Goal: Information Seeking & Learning: Check status

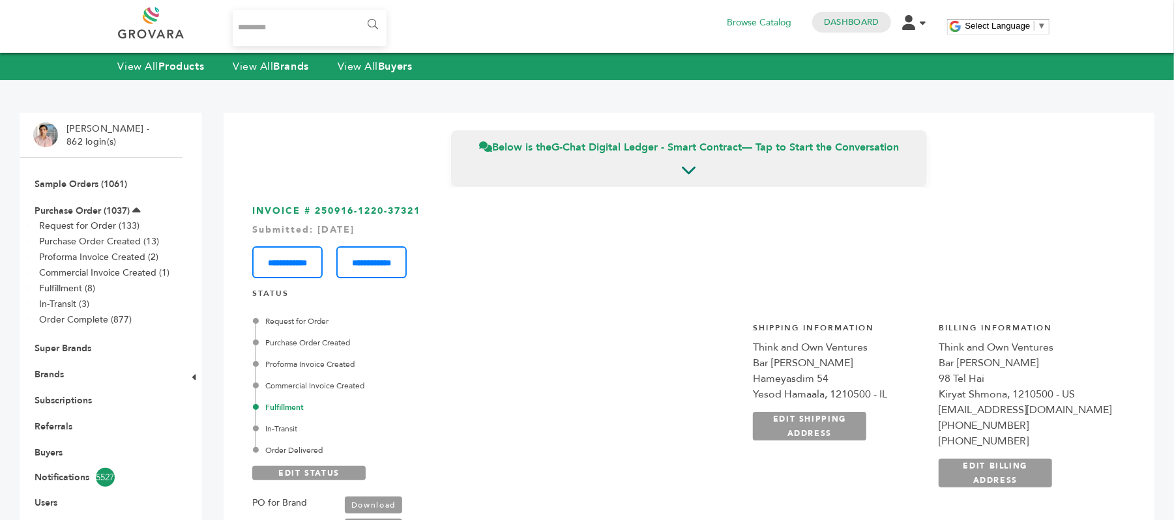
click at [261, 19] on input "Search..." at bounding box center [310, 28] width 154 height 37
type input "*******"
click at [358, 12] on input "******" at bounding box center [372, 25] width 29 height 26
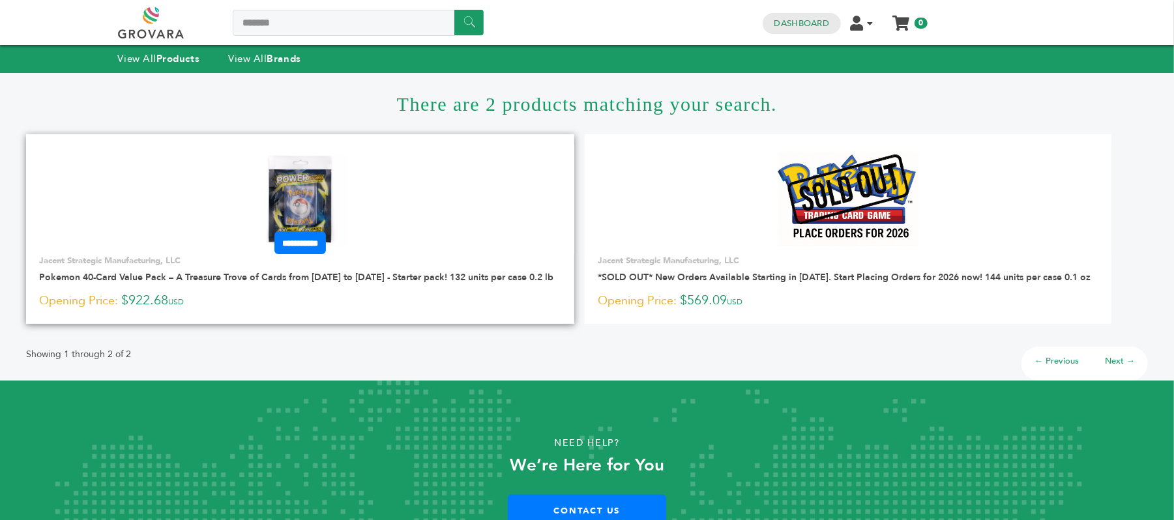
click at [303, 188] on img at bounding box center [300, 199] width 95 height 95
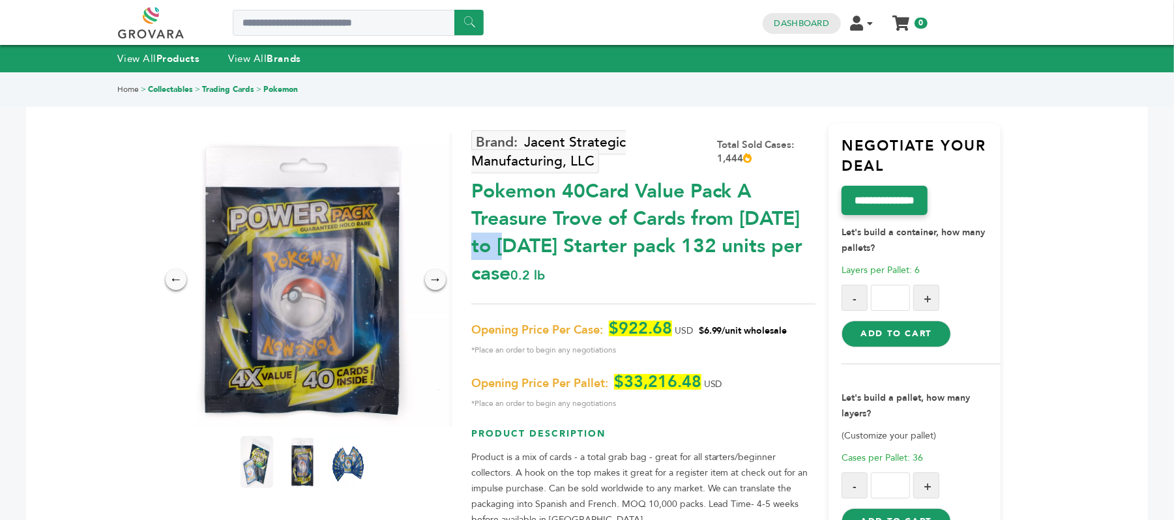
drag, startPoint x: 626, startPoint y: 194, endPoint x: 679, endPoint y: 197, distance: 52.9
click at [679, 197] on div "Pokemon 40Card Value Pack A Treasure Trove of Cards from 1996 to 2024 Starter p…" at bounding box center [643, 229] width 344 height 116
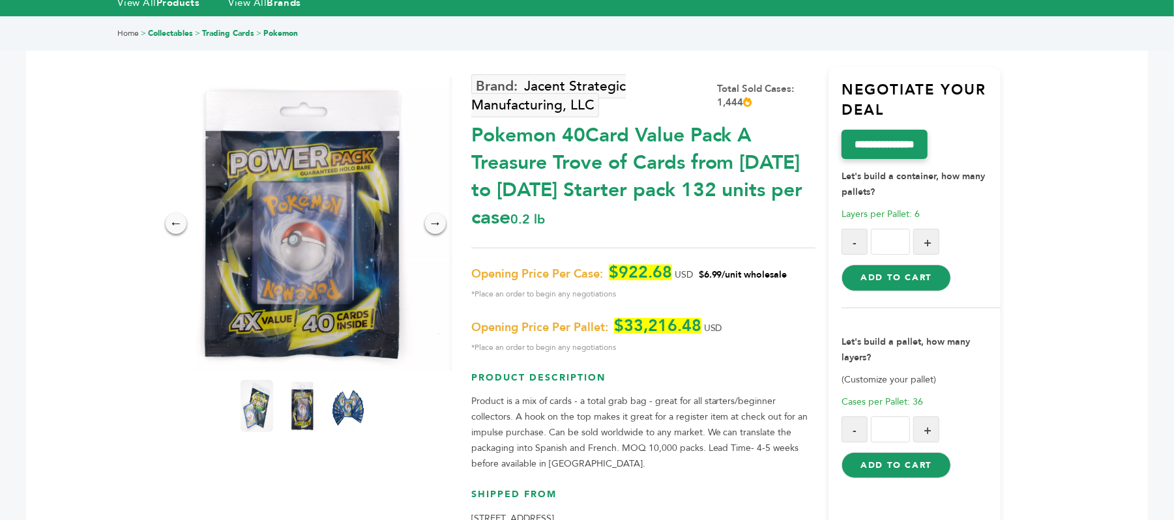
scroll to position [87, 0]
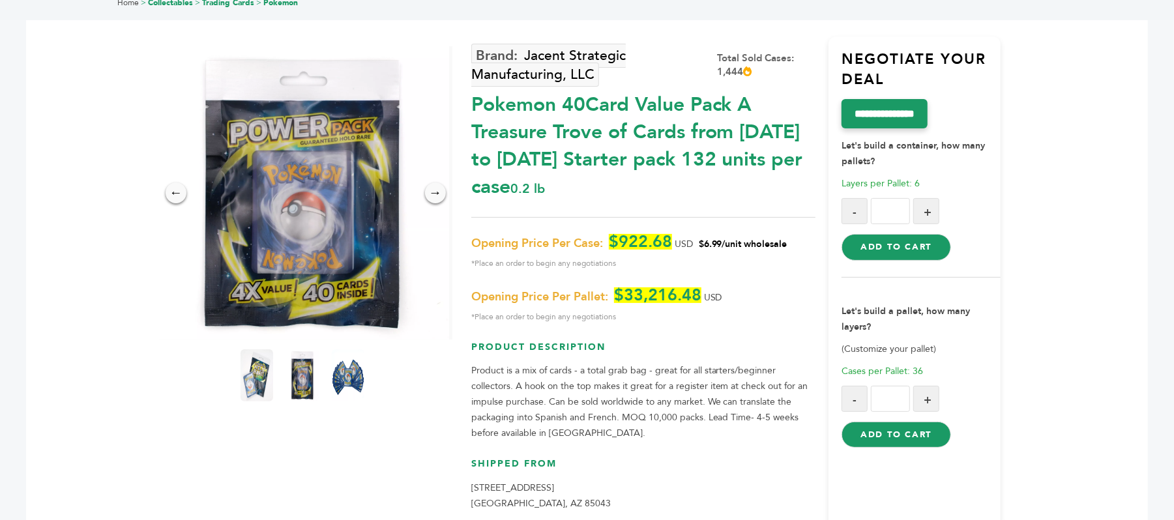
drag, startPoint x: 705, startPoint y: 245, endPoint x: 780, endPoint y: 245, distance: 75.6
click at [780, 245] on span "$6.99/unit wholesale" at bounding box center [743, 244] width 89 height 12
click at [715, 244] on span "$6.99/unit wholesale" at bounding box center [743, 244] width 89 height 12
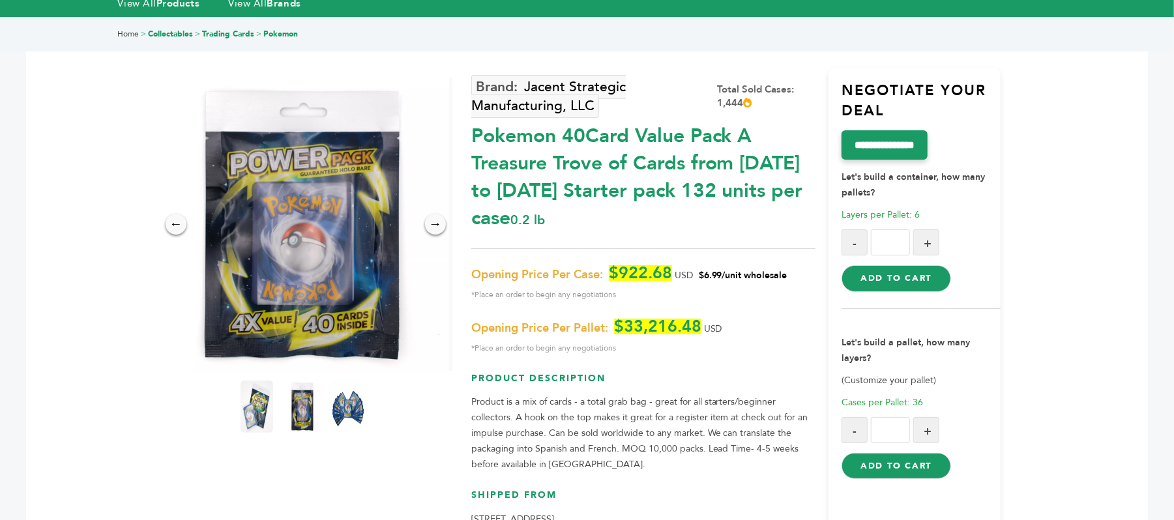
scroll to position [0, 0]
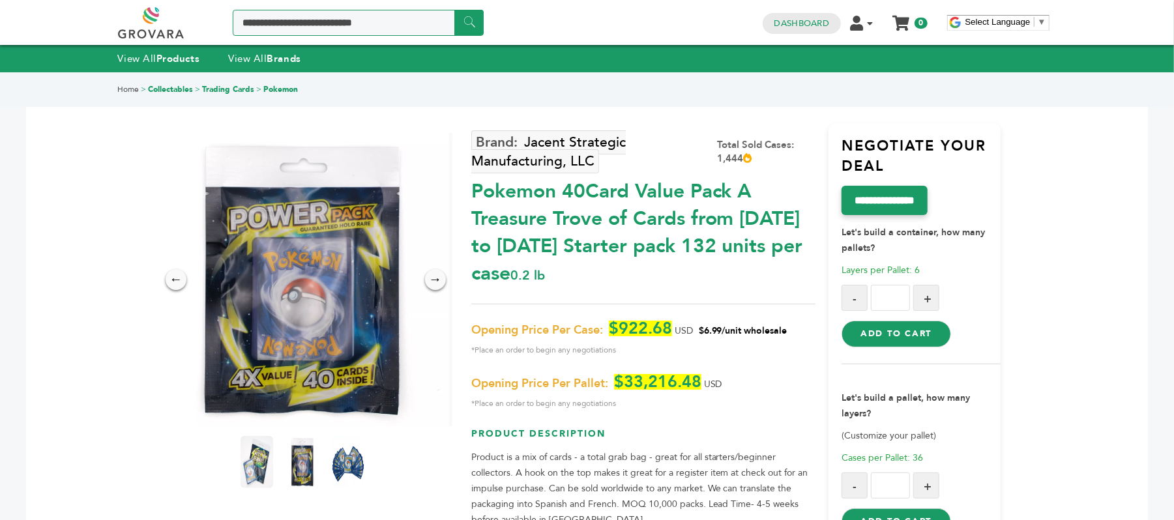
click at [276, 14] on input "Search a product or brand..." at bounding box center [358, 23] width 251 height 26
type input "*******"
click at [468, 24] on input "******" at bounding box center [468, 22] width 29 height 25
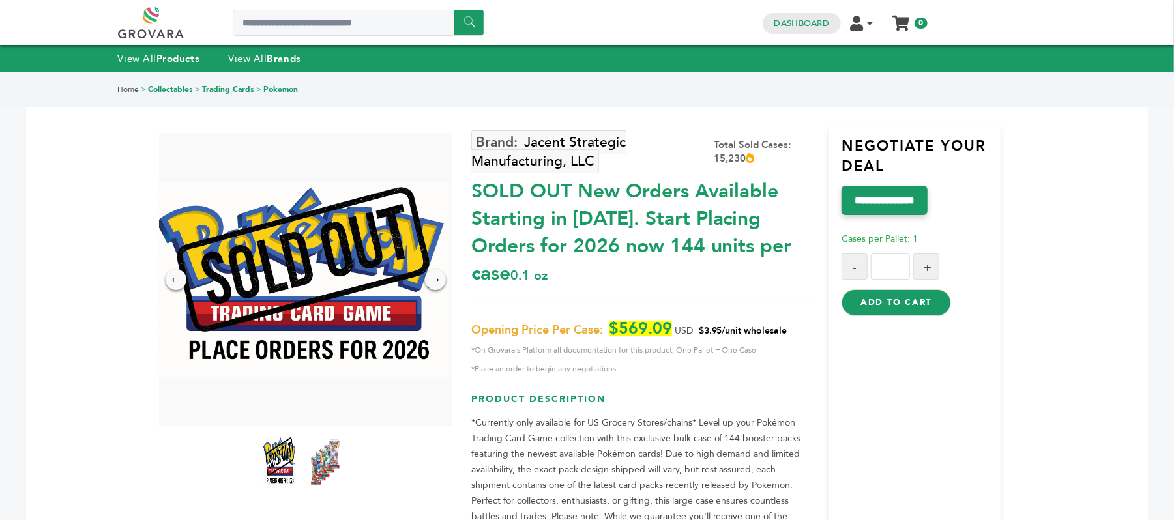
drag, startPoint x: 707, startPoint y: 303, endPoint x: 726, endPoint y: 301, distance: 19.7
click at [726, 325] on span "$3.95/unit wholesale" at bounding box center [743, 331] width 89 height 12
drag, startPoint x: 709, startPoint y: 301, endPoint x: 731, endPoint y: 300, distance: 21.5
click at [731, 325] on span "$3.95/unit wholesale" at bounding box center [743, 331] width 89 height 12
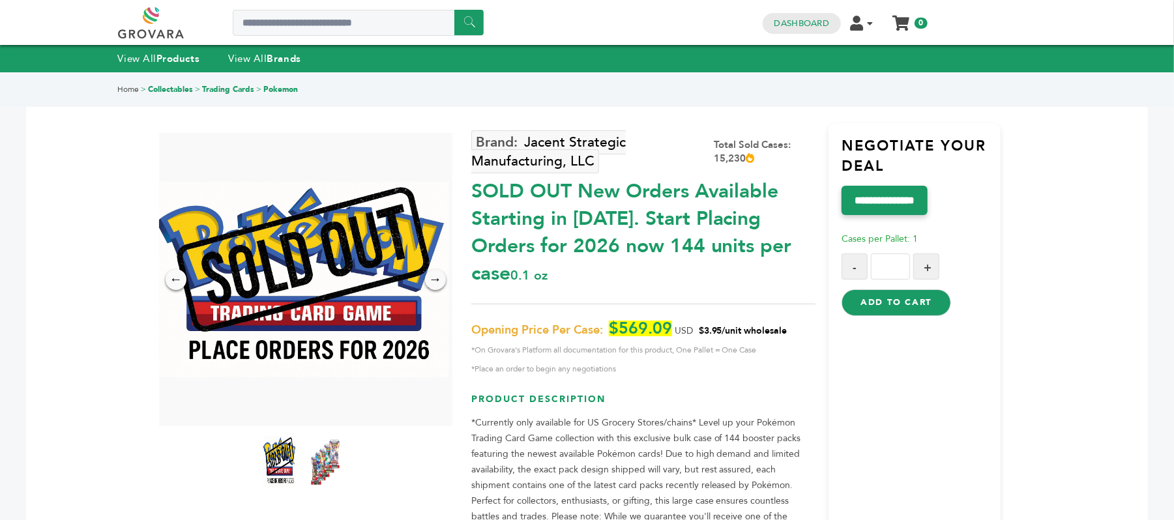
click at [731, 325] on span "$3.95/unit wholesale" at bounding box center [743, 331] width 89 height 12
drag, startPoint x: 703, startPoint y: 298, endPoint x: 727, endPoint y: 298, distance: 24.8
click at [727, 325] on span "$3.95/unit wholesale" at bounding box center [743, 331] width 89 height 12
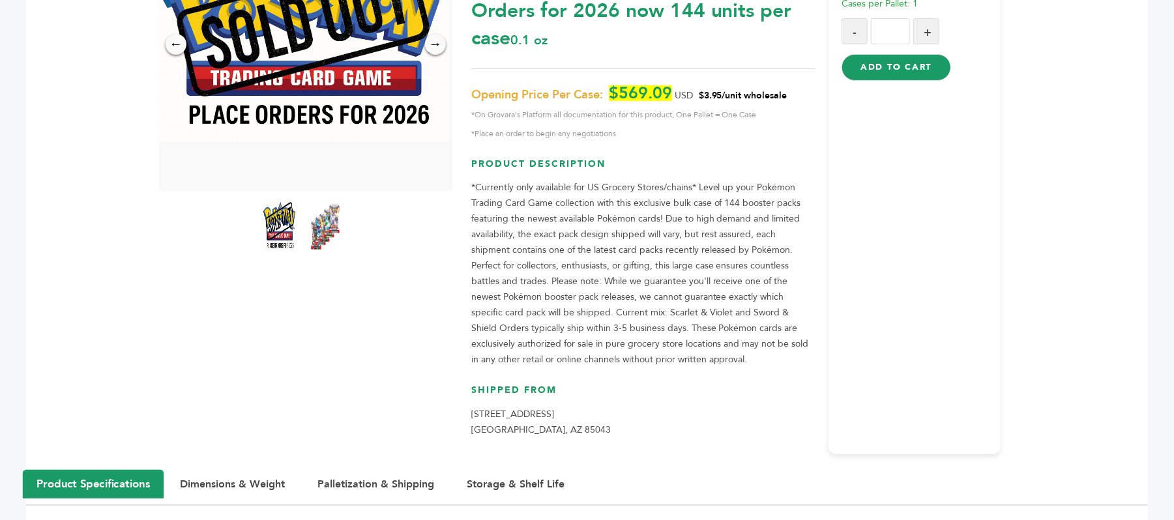
scroll to position [347, 0]
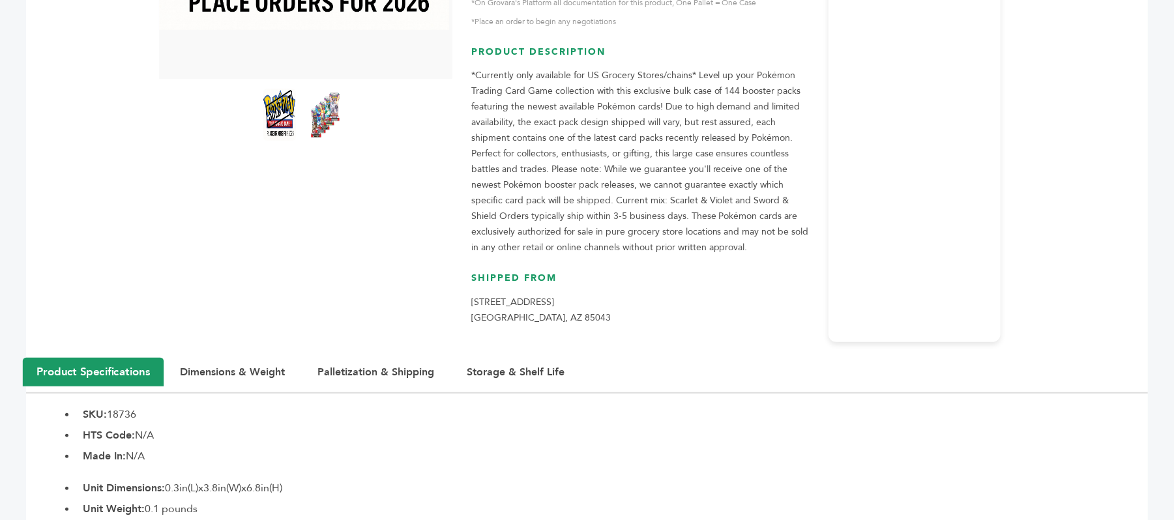
click at [712, 240] on div "Jacent Strategic Manufacturing, LLC Total Sold Cases: 15,230 SOLD OUT New Order…" at bounding box center [643, 59] width 344 height 566
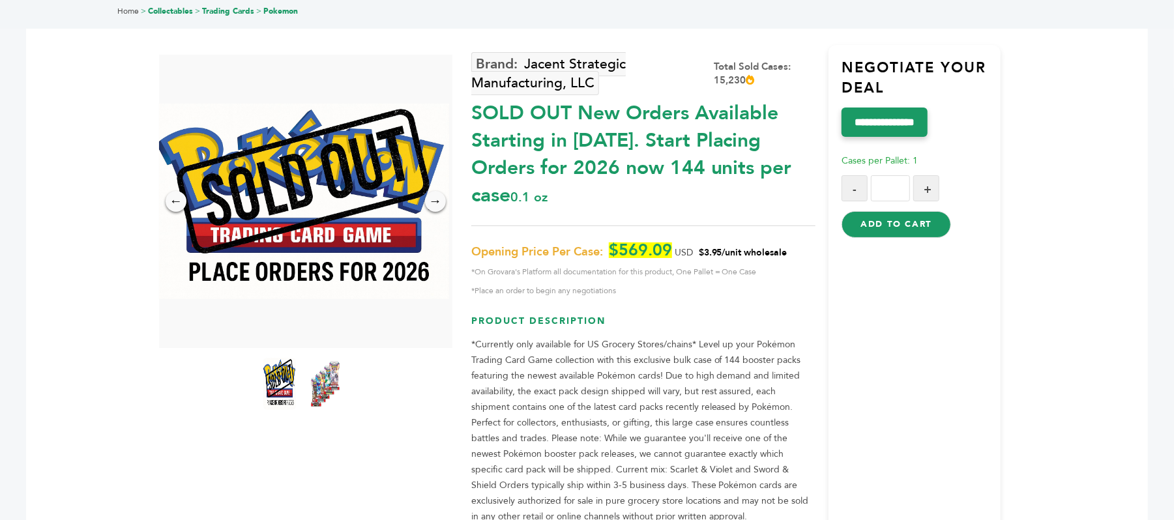
scroll to position [0, 0]
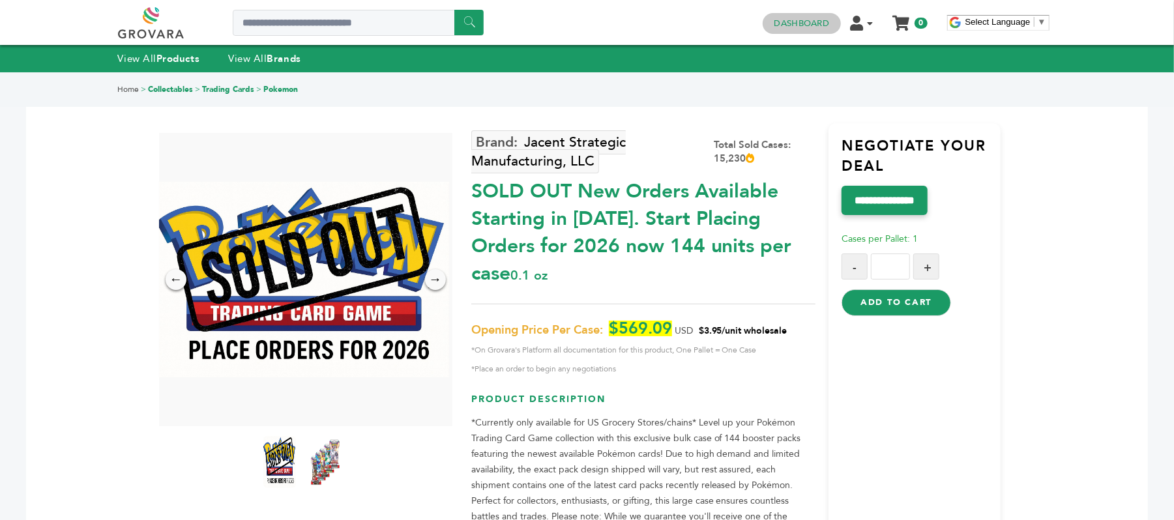
click at [798, 20] on link "Dashboard" at bounding box center [801, 24] width 55 height 12
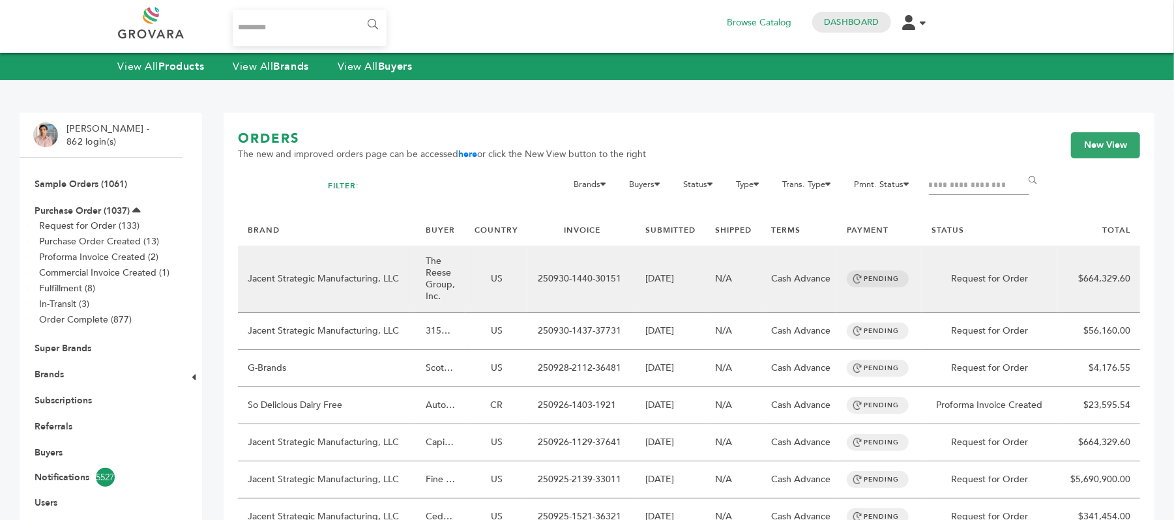
click at [457, 277] on td "The Reese Group, Inc." at bounding box center [440, 279] width 49 height 67
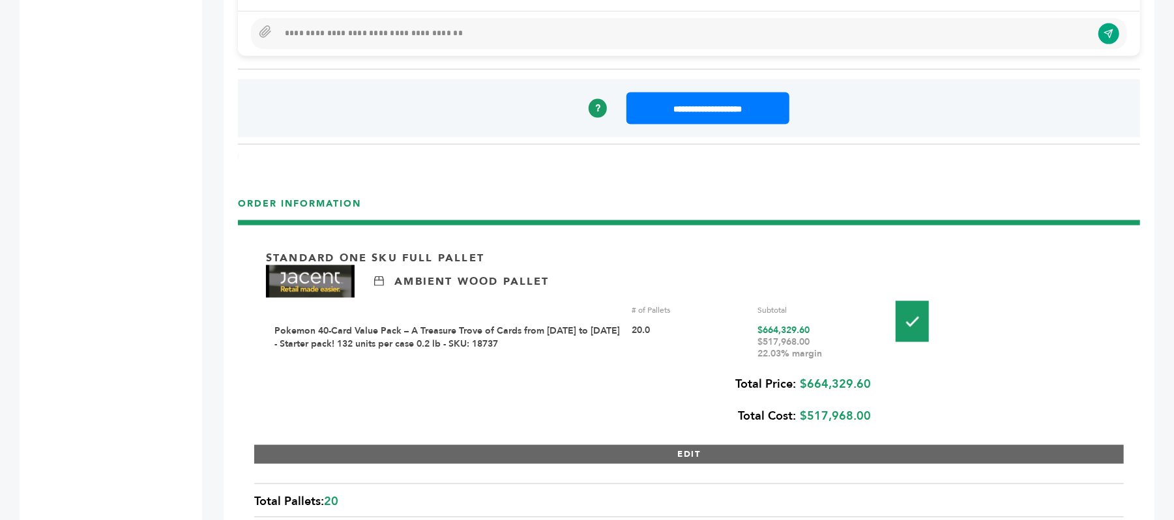
scroll to position [1390, 0]
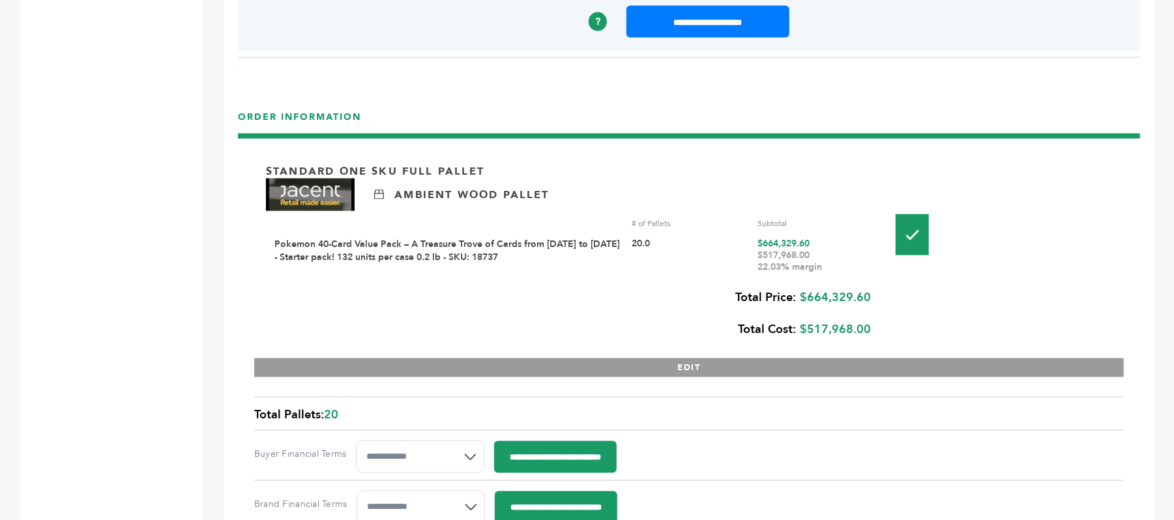
drag, startPoint x: 755, startPoint y: 267, endPoint x: 819, endPoint y: 267, distance: 63.9
click at [819, 267] on div "Pokemon 40-Card Value Pack – A Treasure Trove of Cards from 1996 to 2024 - Star…" at bounding box center [573, 255] width 599 height 35
click at [803, 269] on div "$517,968.00 22.03% margin" at bounding box center [815, 261] width 116 height 23
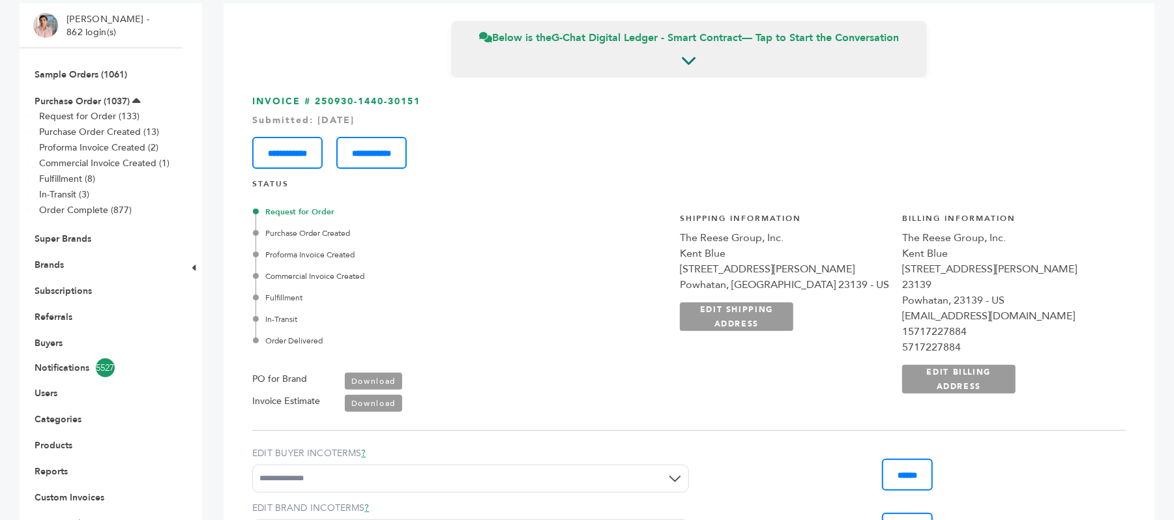
scroll to position [0, 0]
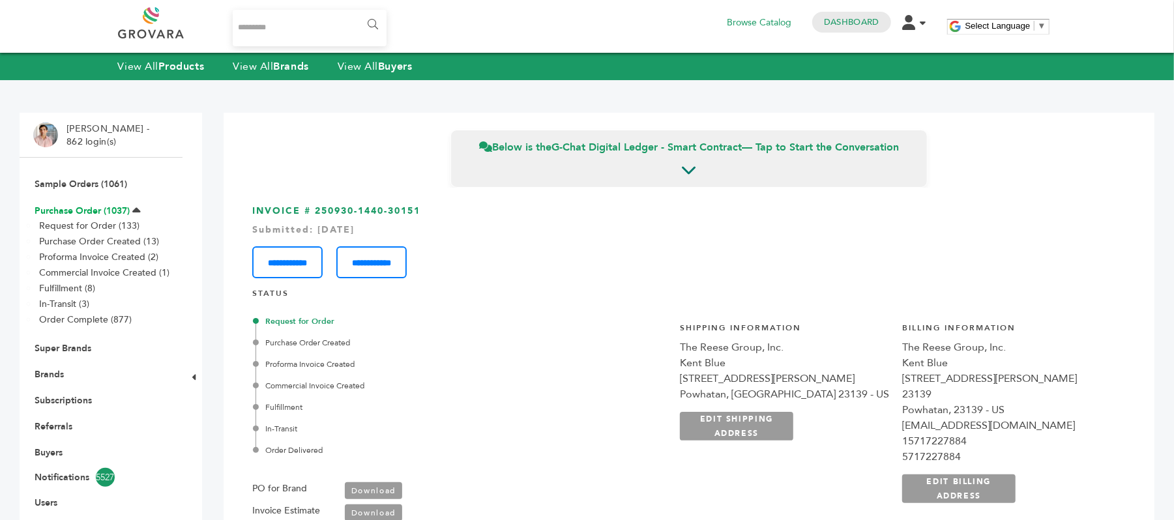
click at [90, 212] on link "Purchase Order (1037)" at bounding box center [82, 211] width 95 height 12
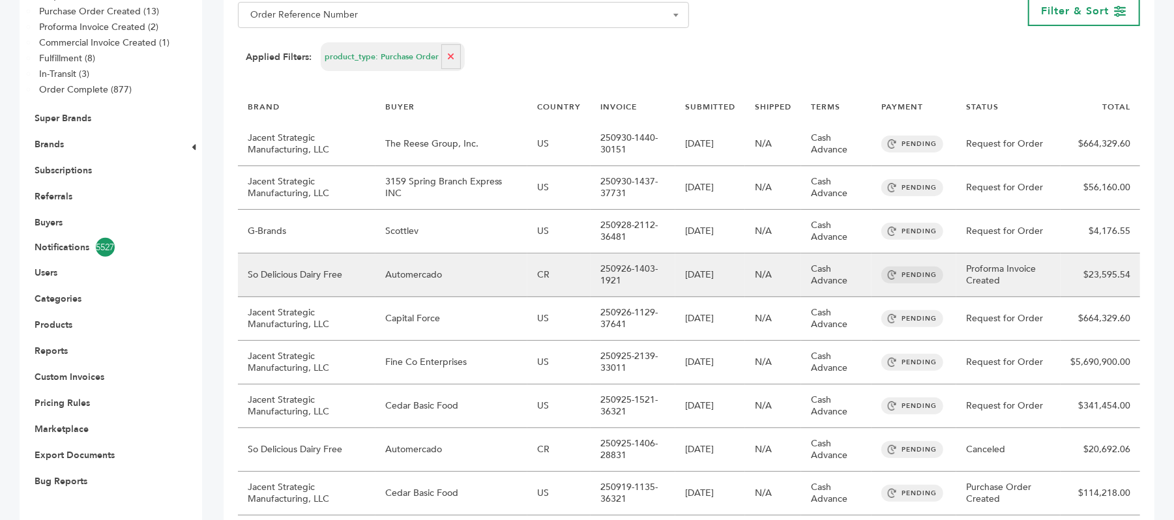
scroll to position [261, 0]
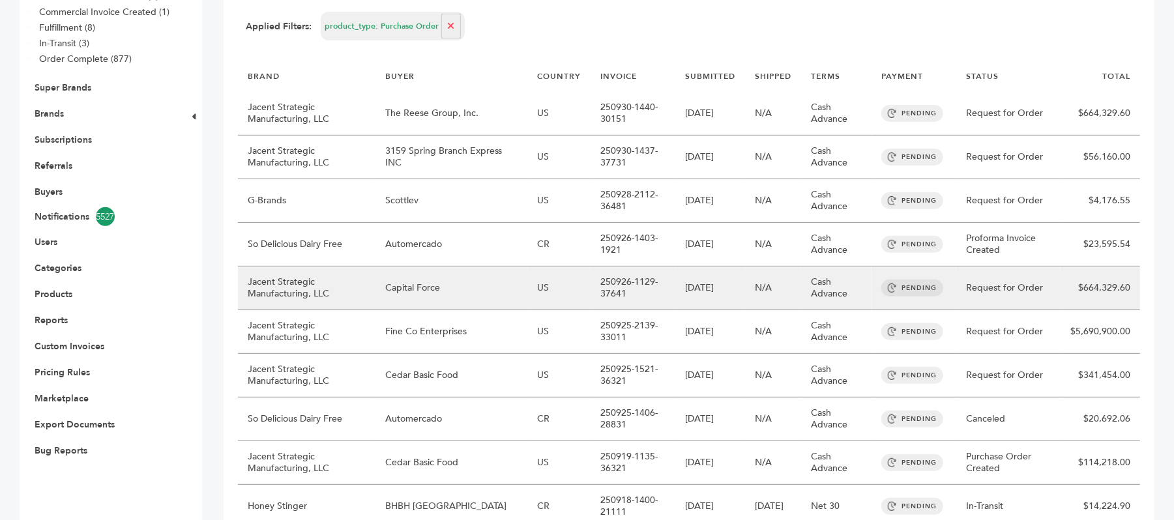
click at [429, 297] on td "Capital Force" at bounding box center [451, 289] width 152 height 44
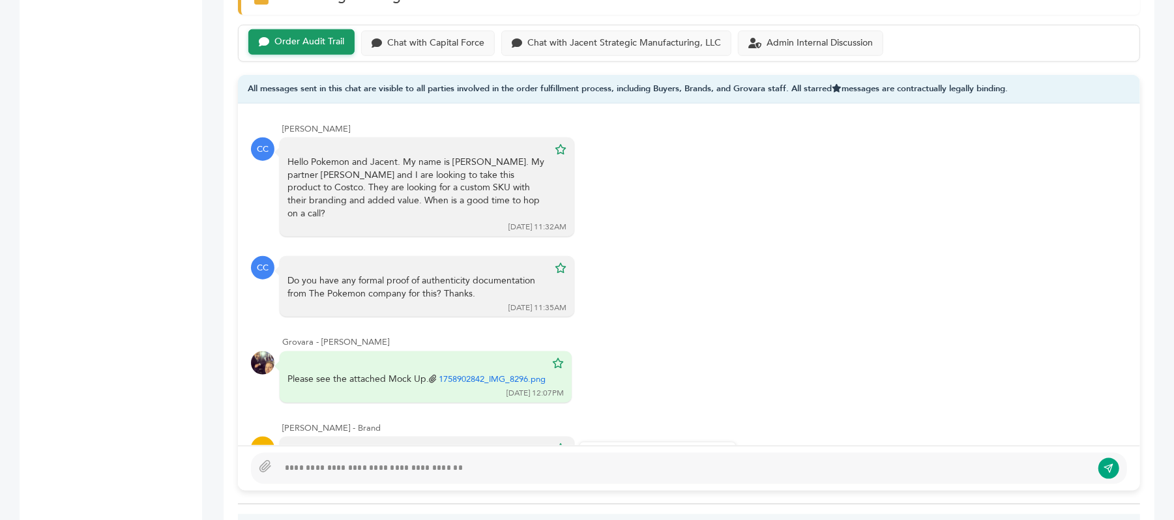
scroll to position [782, 0]
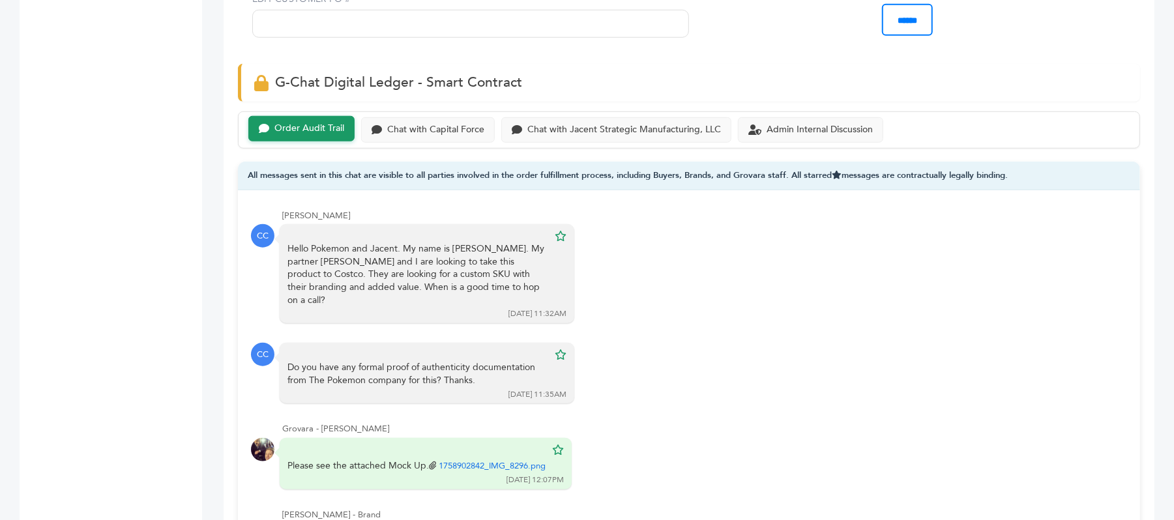
click at [351, 214] on div "Che Chong - Buyer" at bounding box center [704, 216] width 845 height 12
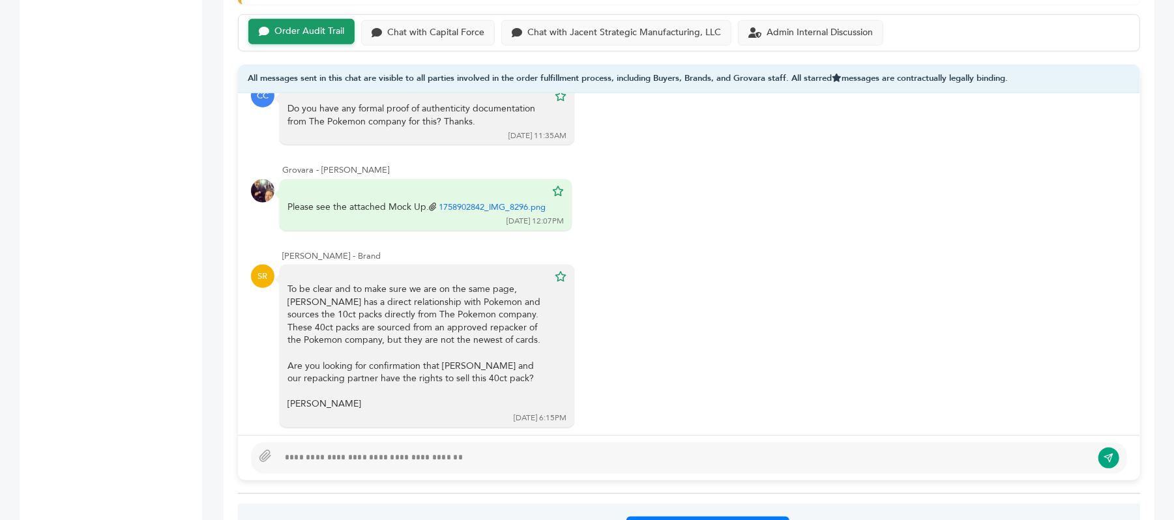
scroll to position [869, 0]
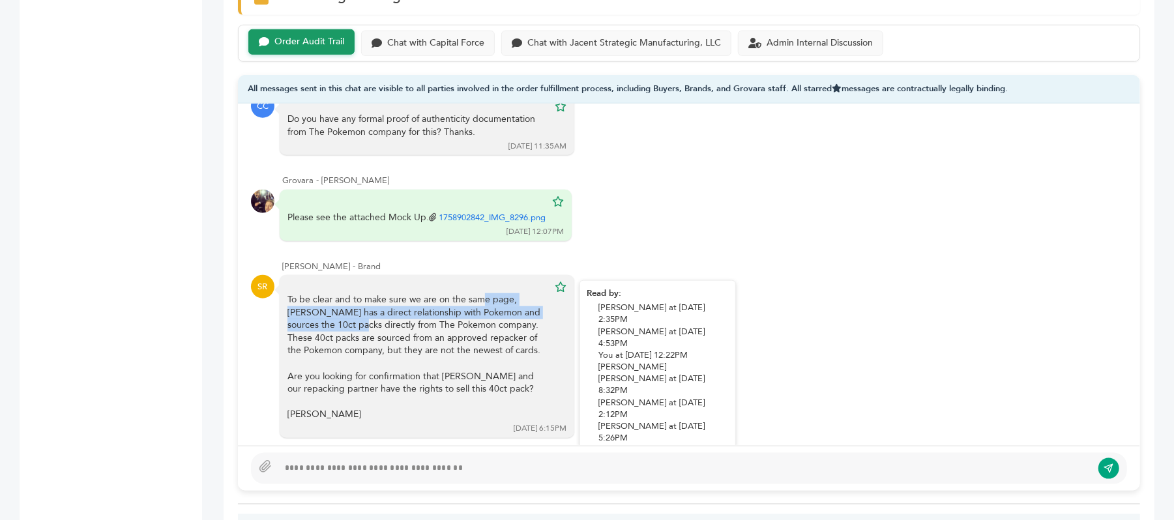
drag, startPoint x: 377, startPoint y: 288, endPoint x: 478, endPoint y: 305, distance: 103.1
click at [478, 305] on div "To be clear and to make sure we are on the same page, Jacent has a direct relat…" at bounding box center [417, 357] width 261 height 128
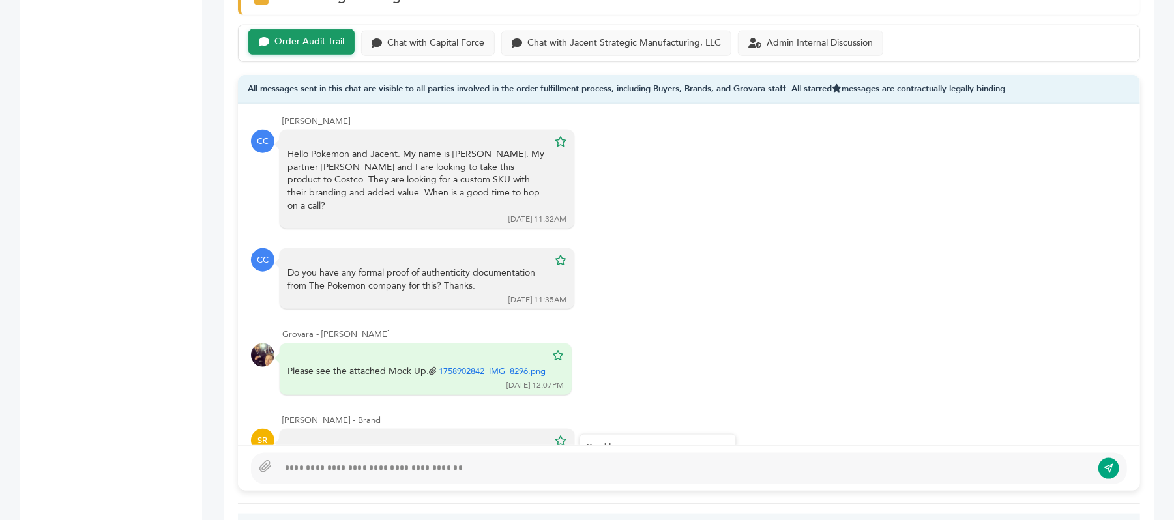
scroll to position [0, 0]
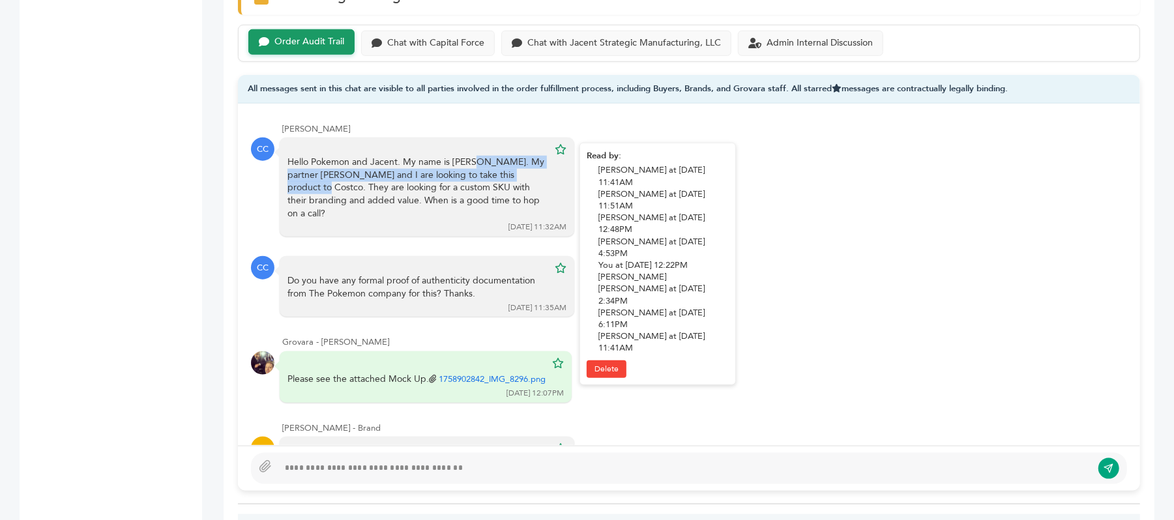
drag, startPoint x: 366, startPoint y: 162, endPoint x: 420, endPoint y: 180, distance: 57.5
click at [420, 180] on div "Hello Pokemon and Jacent. My name is Che. My partner Ty and I are looking to ta…" at bounding box center [417, 188] width 261 height 64
drag, startPoint x: 338, startPoint y: 177, endPoint x: 415, endPoint y: 177, distance: 76.9
click at [415, 177] on div "Hello Pokemon and Jacent. My name is Che. My partner Ty and I are looking to ta…" at bounding box center [417, 188] width 261 height 64
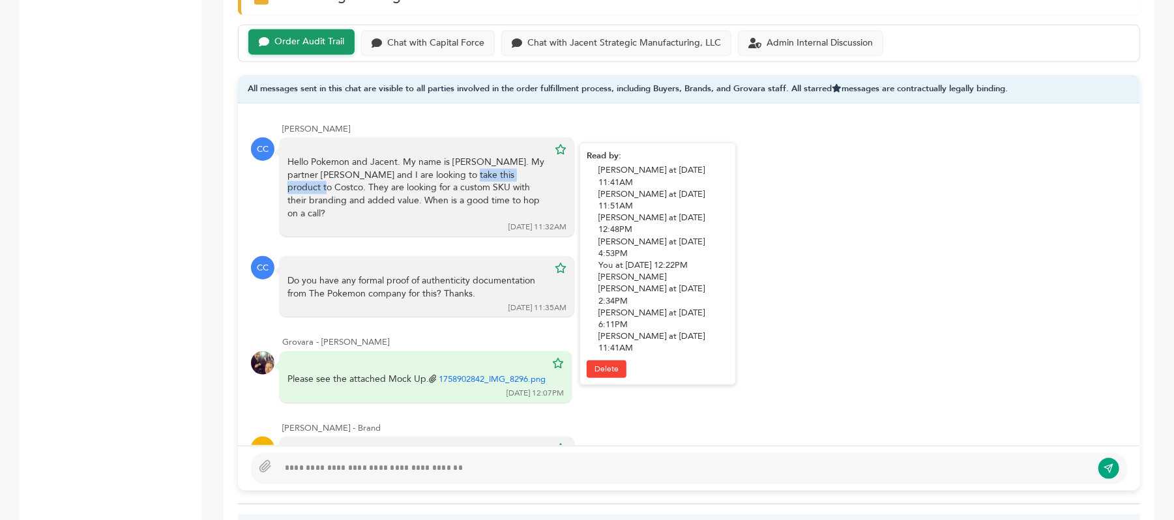
click at [415, 177] on div "Hello Pokemon and Jacent. My name is Che. My partner Ty and I are looking to ta…" at bounding box center [417, 188] width 261 height 64
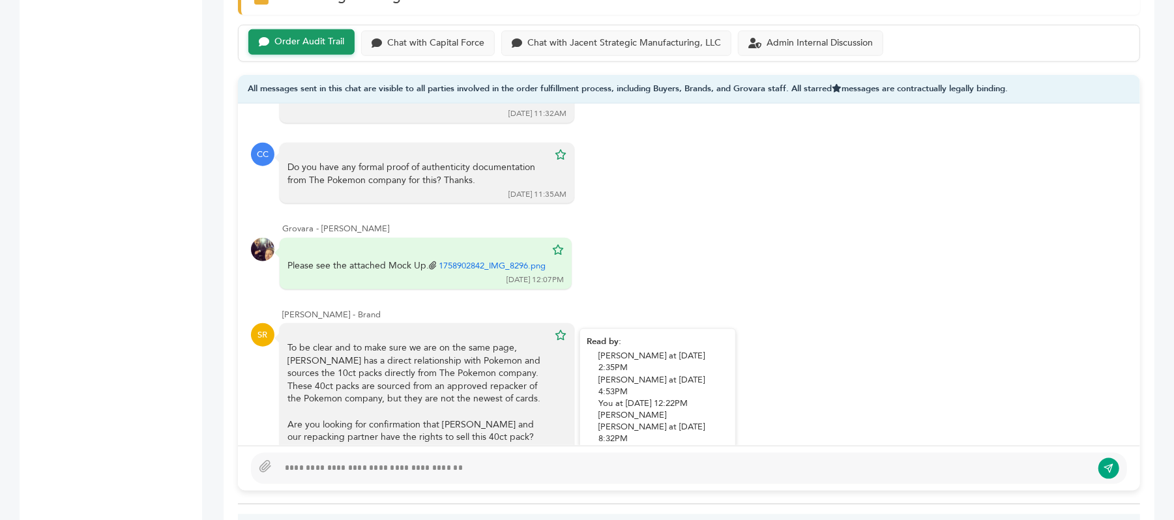
scroll to position [162, 0]
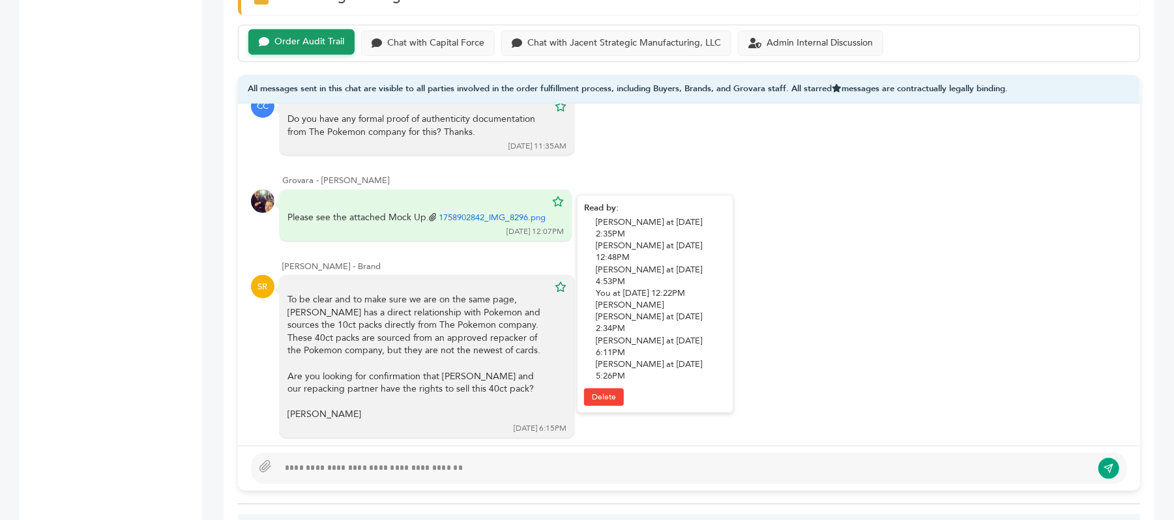
click at [495, 212] on link "1758902842_IMG_8296.png" at bounding box center [492, 218] width 107 height 12
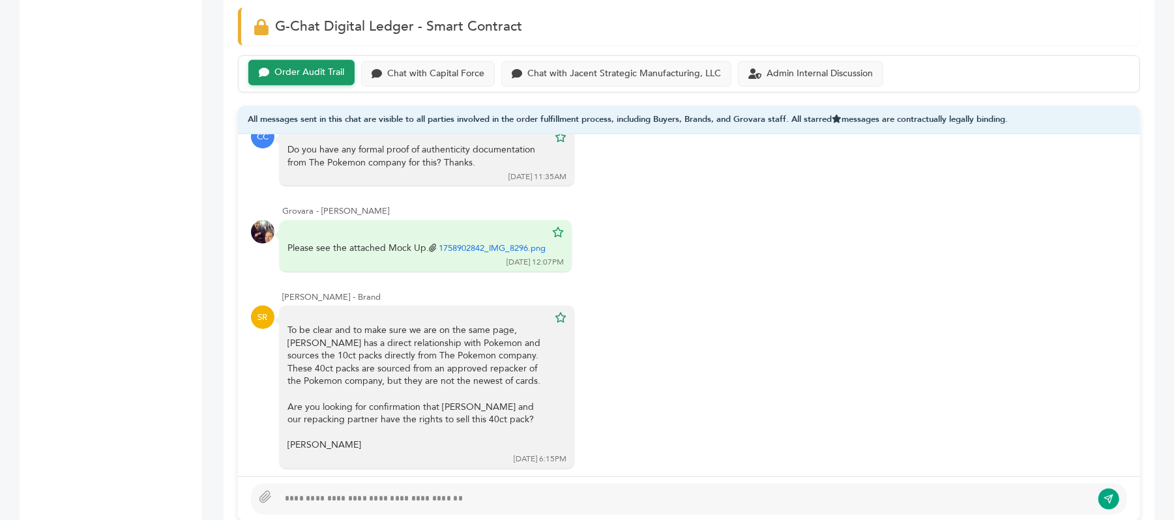
scroll to position [869, 0]
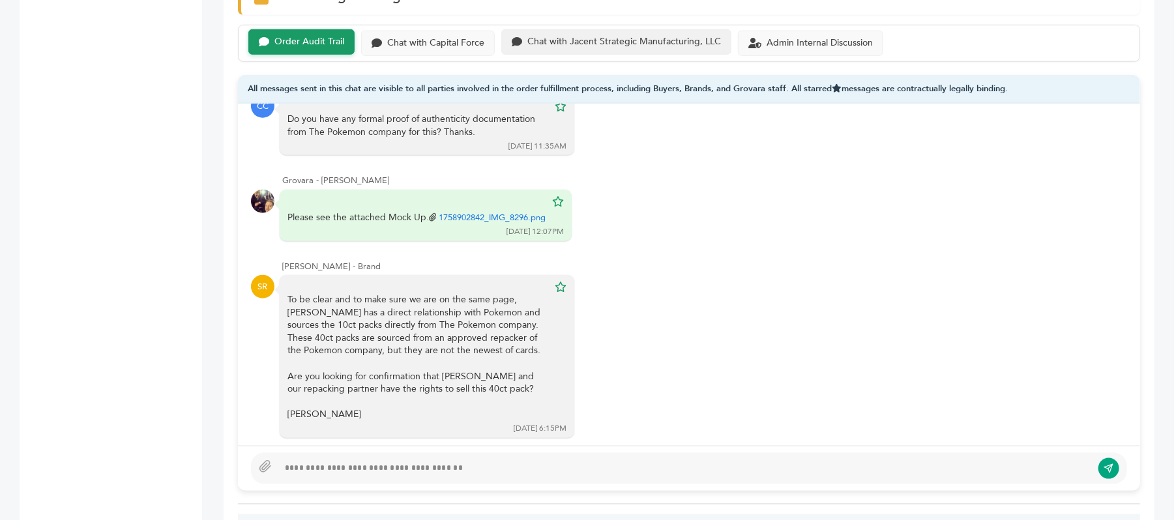
click at [645, 46] on div "Chat with Jacent Strategic Manufacturing, LLC" at bounding box center [624, 42] width 194 height 11
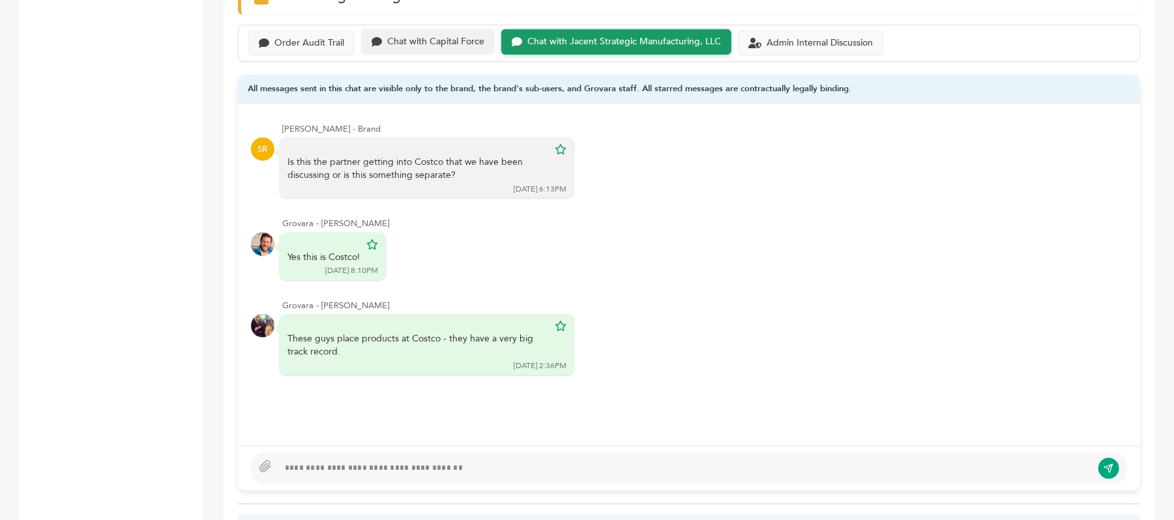
click at [431, 43] on div "Chat with Capital Force" at bounding box center [435, 42] width 97 height 11
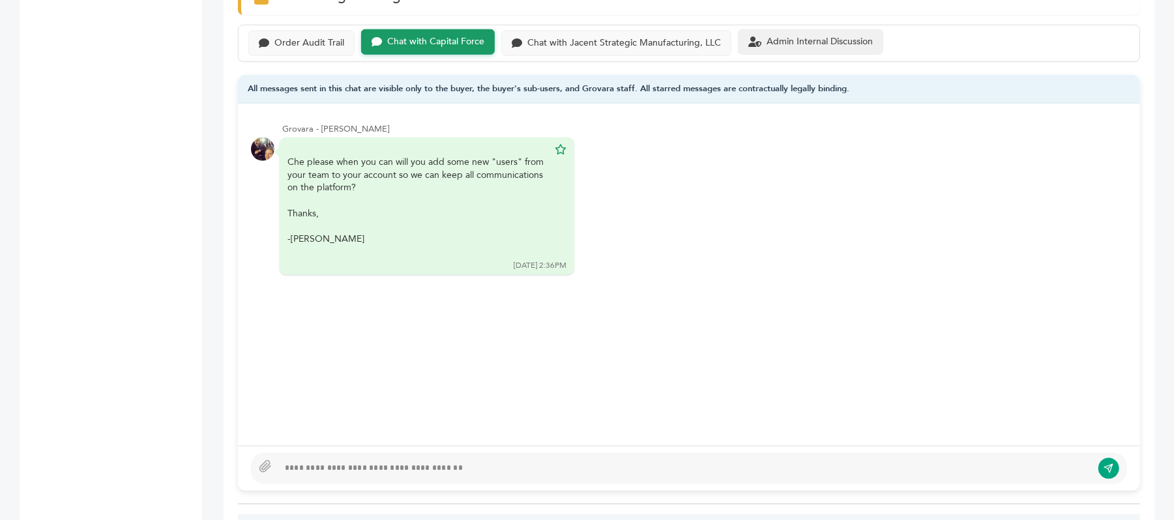
click at [789, 42] on div "Admin Internal Discussion" at bounding box center [820, 42] width 106 height 11
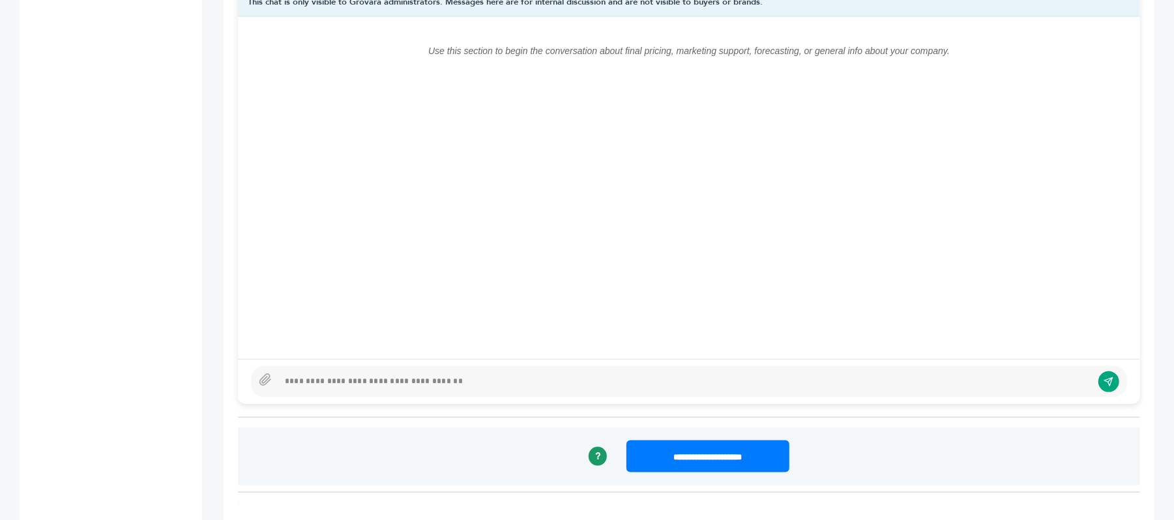
click at [470, 387] on div at bounding box center [684, 382] width 813 height 16
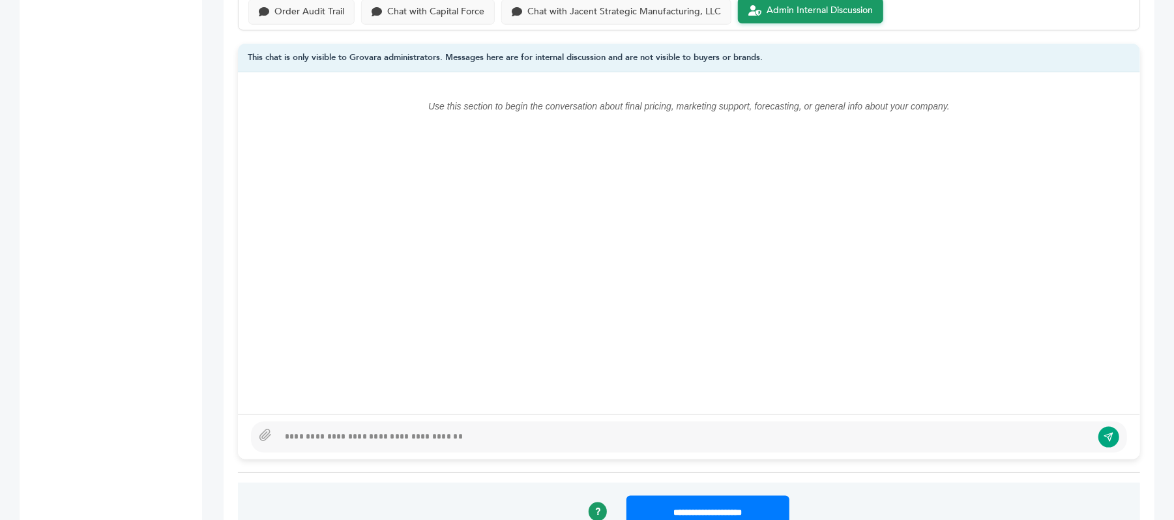
scroll to position [869, 0]
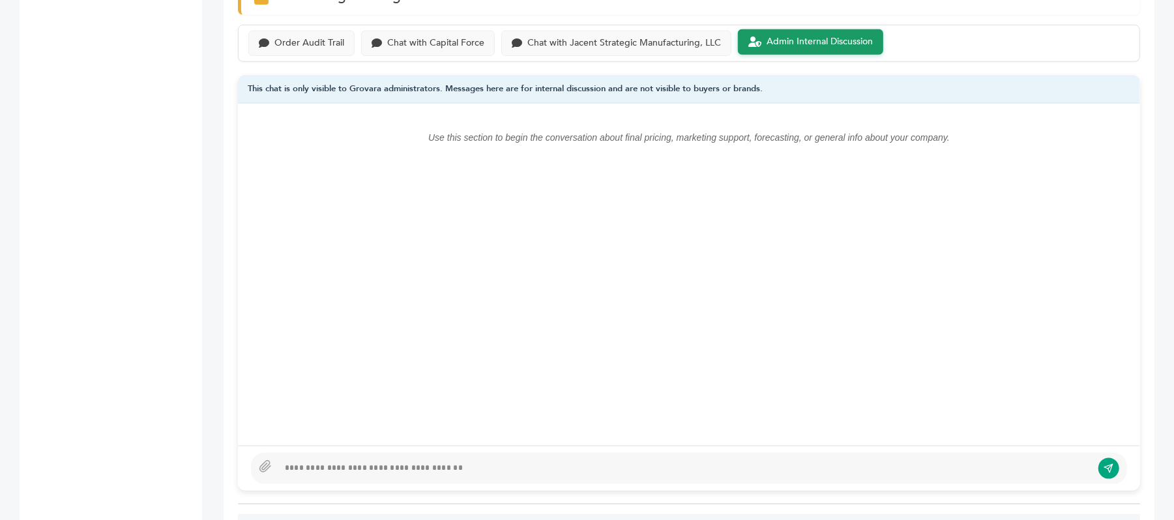
click at [405, 462] on div at bounding box center [689, 468] width 876 height 31
click at [386, 467] on div at bounding box center [684, 469] width 813 height 16
click at [285, 473] on div "**********" at bounding box center [684, 469] width 813 height 16
click at [315, 469] on div "**********" at bounding box center [684, 469] width 813 height 16
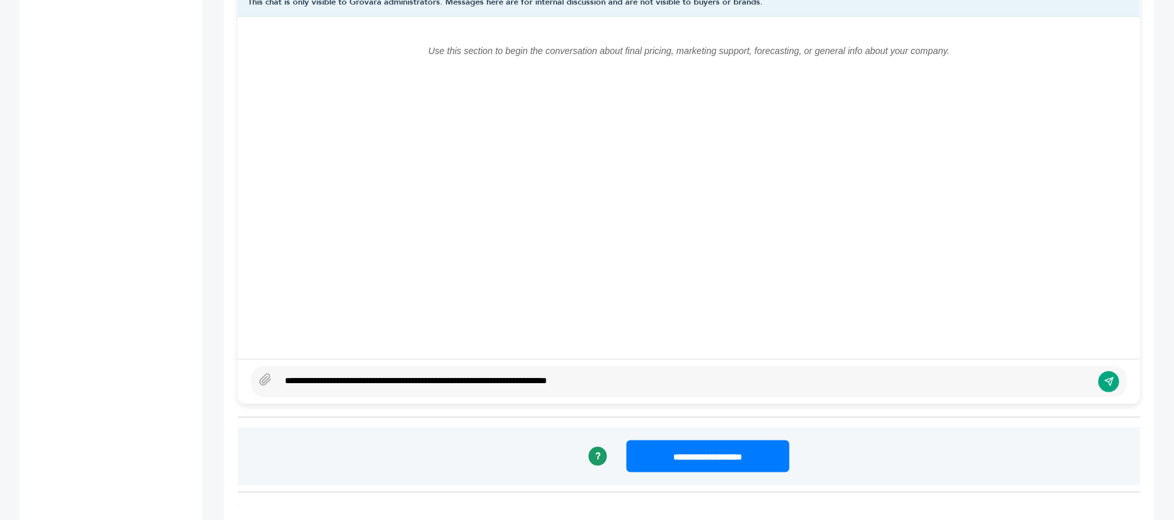
click at [615, 376] on div "**********" at bounding box center [684, 382] width 813 height 16
copy div "**********"
click at [428, 379] on div "**********" at bounding box center [684, 382] width 813 height 16
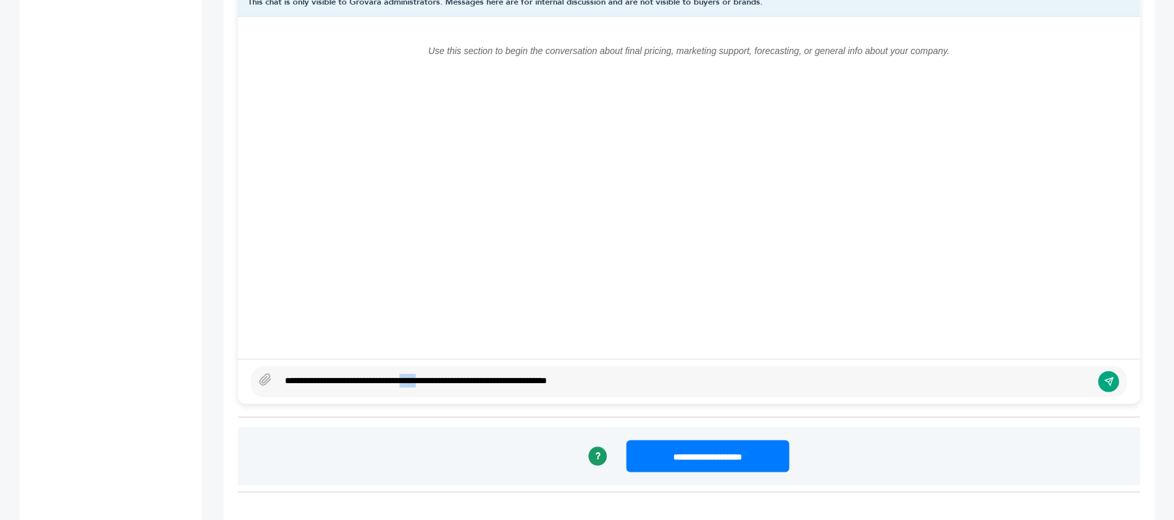
click at [428, 379] on div "**********" at bounding box center [684, 382] width 813 height 16
type textarea "****"
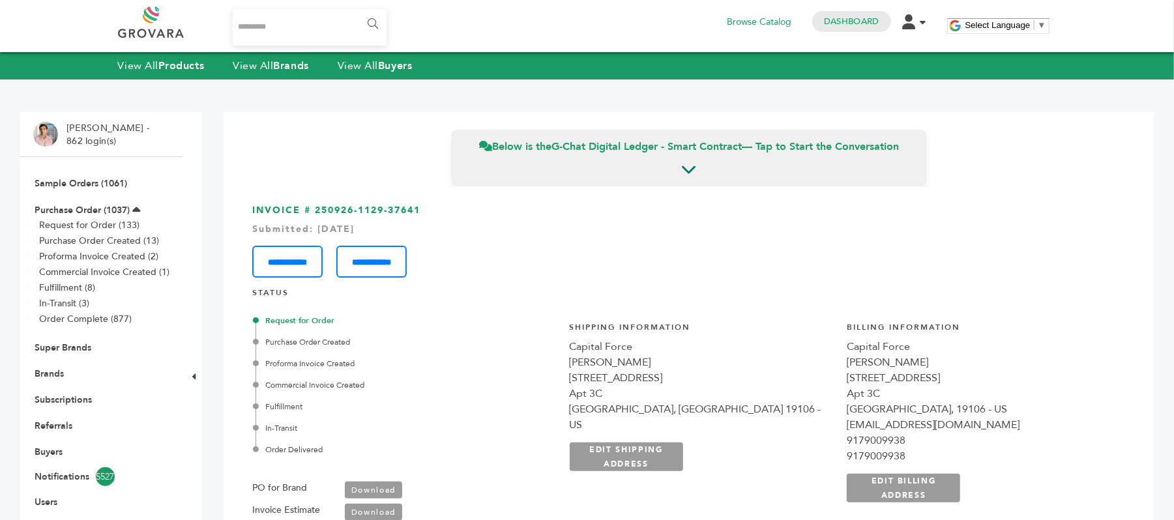
scroll to position [0, 0]
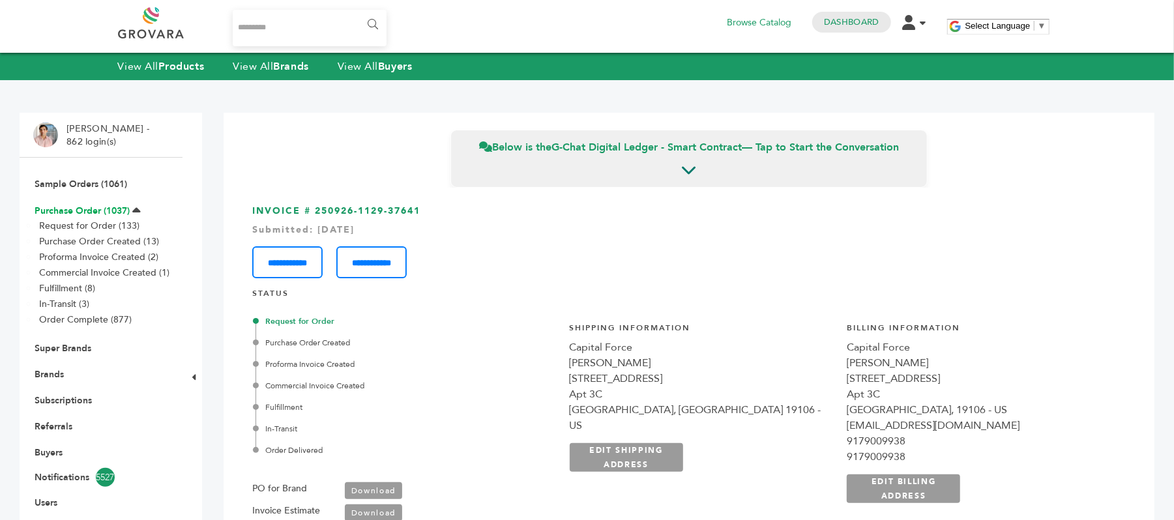
click at [93, 212] on link "Purchase Order (1037)" at bounding box center [82, 211] width 95 height 12
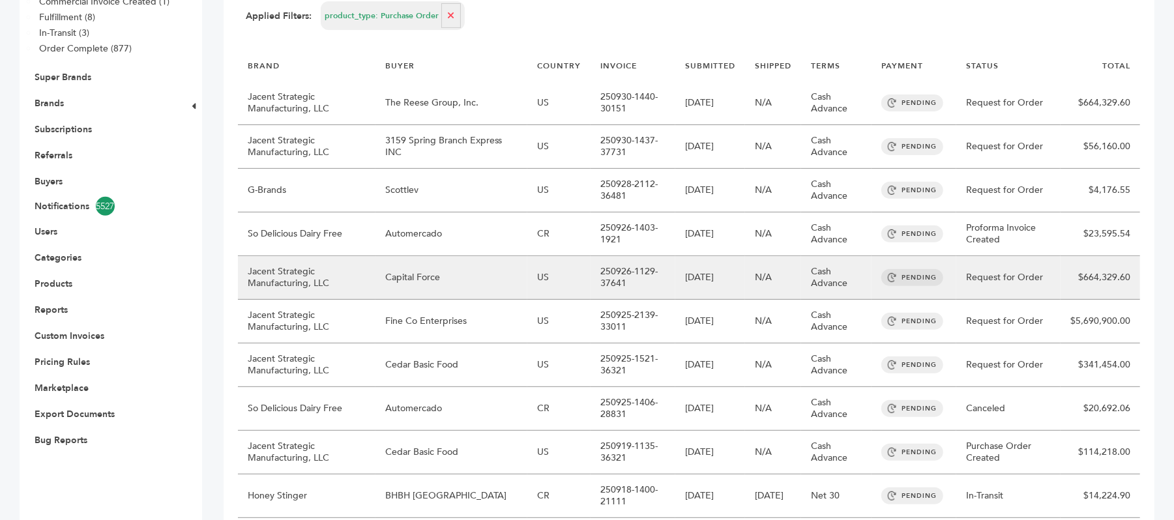
scroll to position [261, 0]
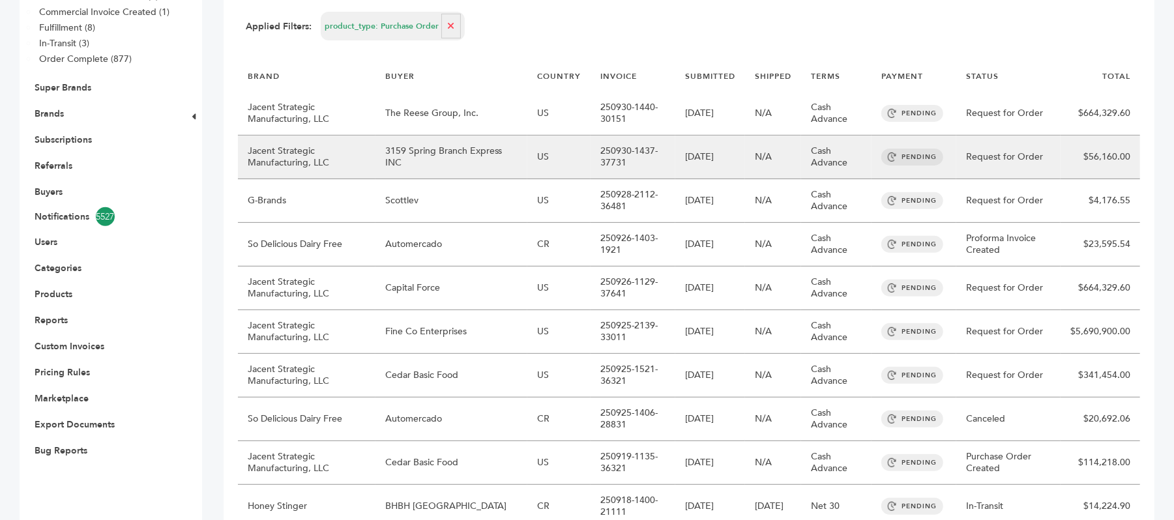
click at [495, 163] on td "3159 Spring Branch Express INC" at bounding box center [451, 158] width 152 height 44
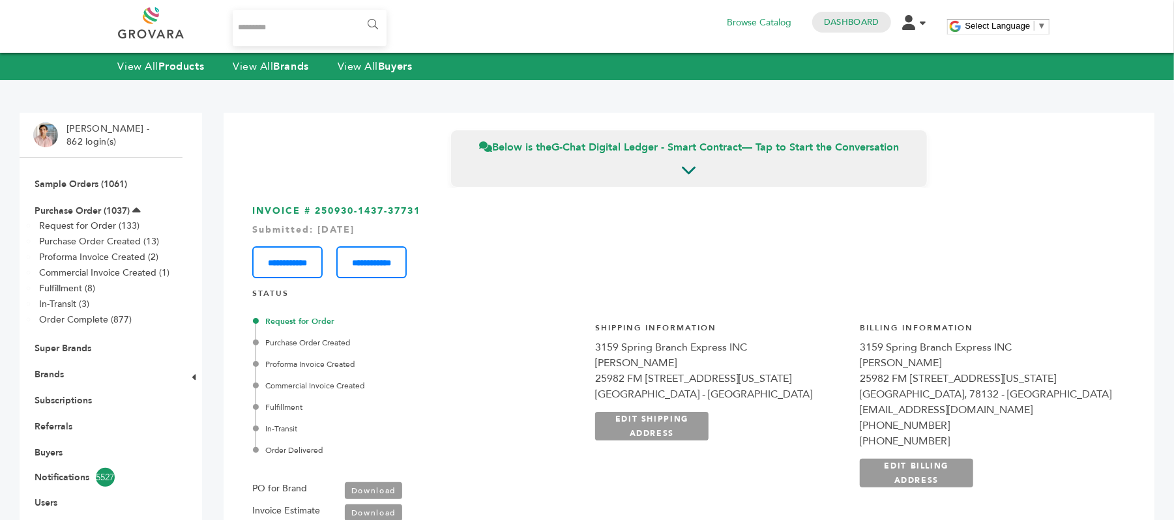
drag, startPoint x: 428, startPoint y: 204, endPoint x: 314, endPoint y: 199, distance: 114.8
click at [314, 199] on div "**********" at bounding box center [689, 511] width 902 height 647
copy h3 "250930-1437-37731"
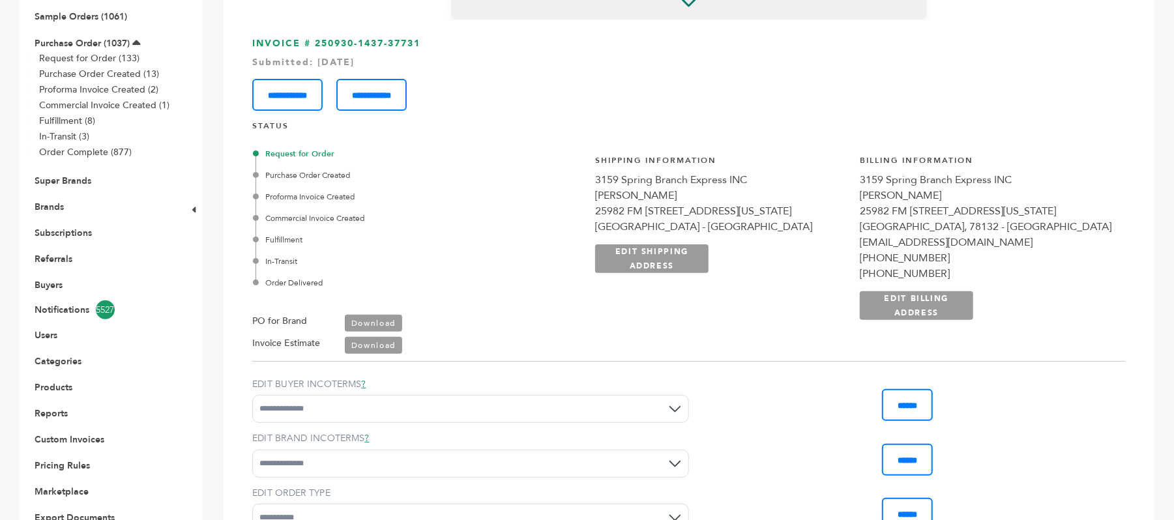
scroll to position [173, 0]
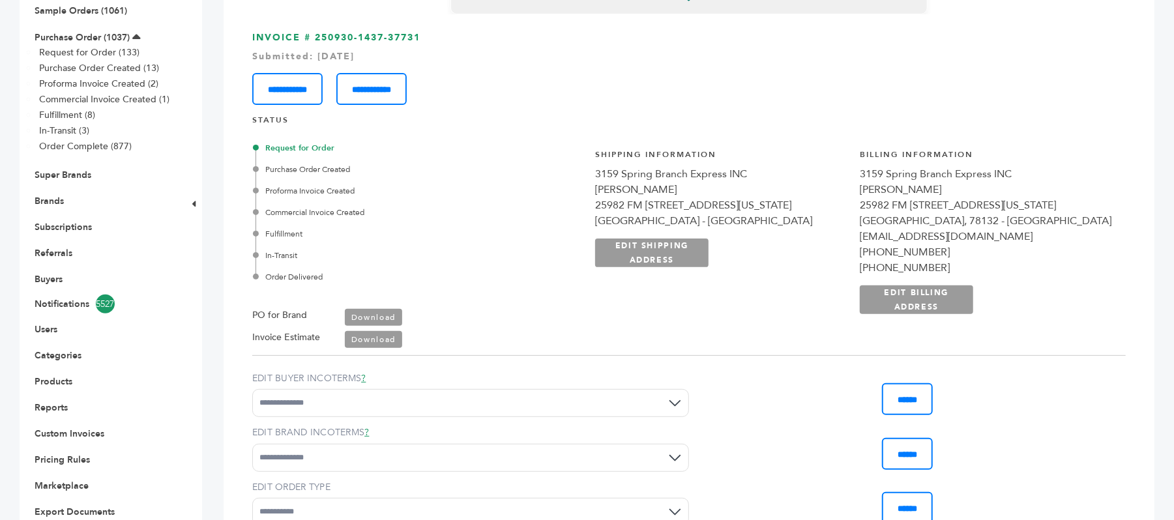
drag, startPoint x: 832, startPoint y: 170, endPoint x: 681, endPoint y: 173, distance: 151.2
click at [681, 173] on div "3159 Spring Branch Express INC" at bounding box center [721, 174] width 252 height 16
copy div "3159 Spring Branch Express INC"
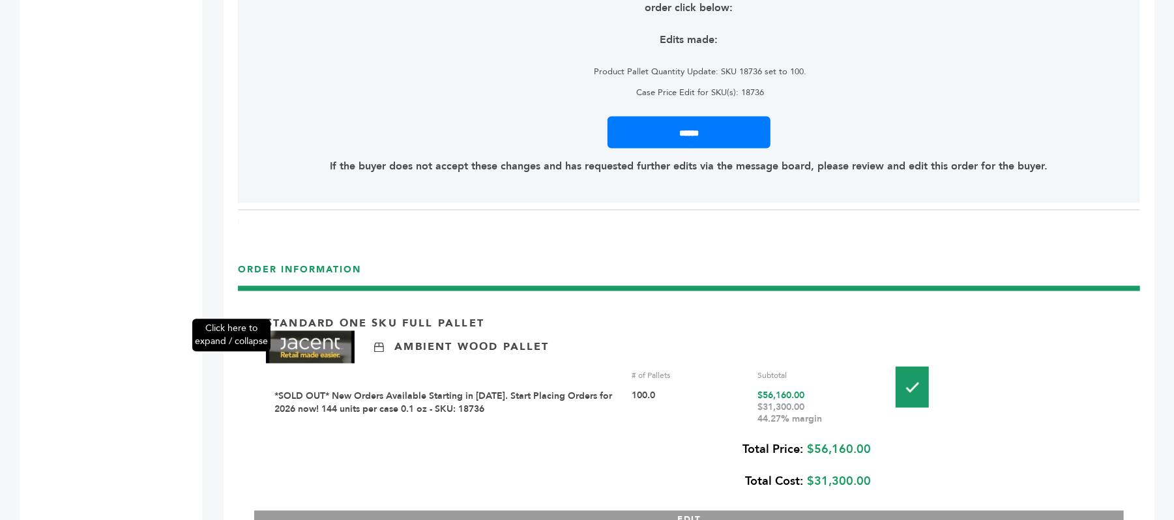
scroll to position [1651, 0]
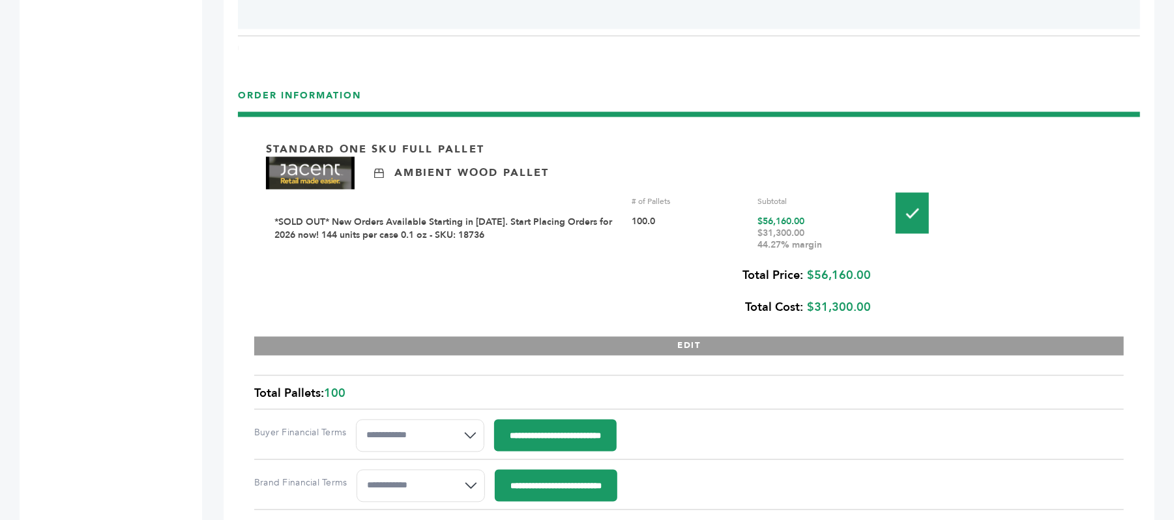
drag, startPoint x: 800, startPoint y: 220, endPoint x: 765, endPoint y: 224, distance: 36.1
click at [765, 224] on div "$56,160.00 $31,300.00 44.27% margin" at bounding box center [815, 233] width 116 height 35
copy div "56,160.00"
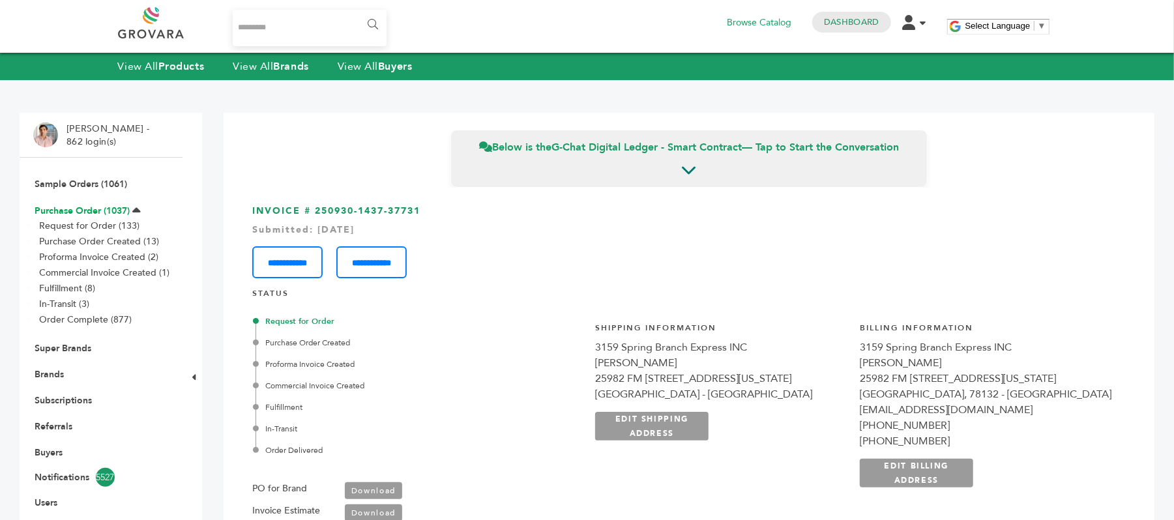
click at [99, 209] on link "Purchase Order (1037)" at bounding box center [82, 211] width 95 height 12
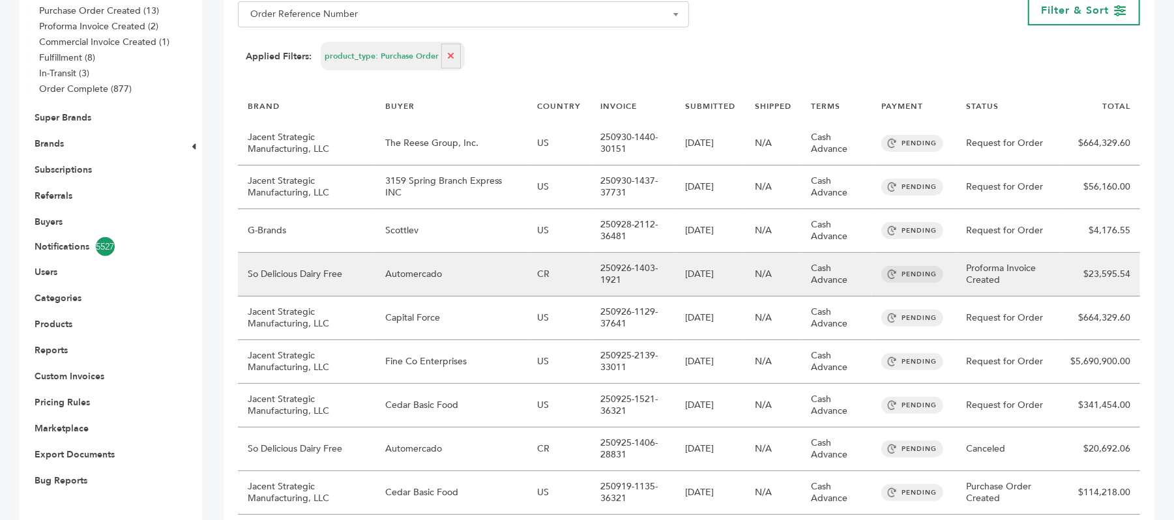
scroll to position [261, 0]
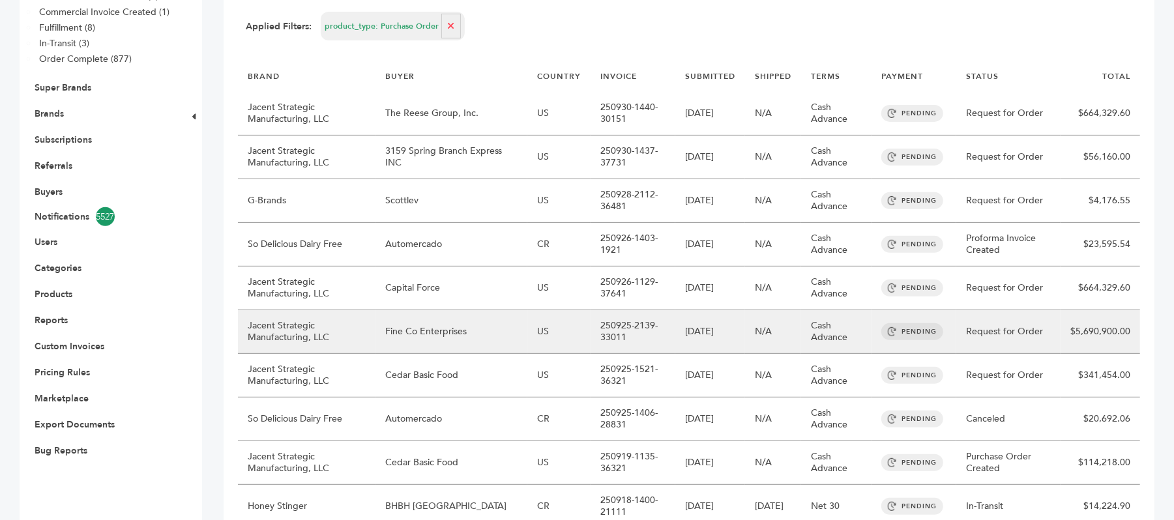
click at [477, 336] on td "Fine Co Enterprises" at bounding box center [451, 332] width 152 height 44
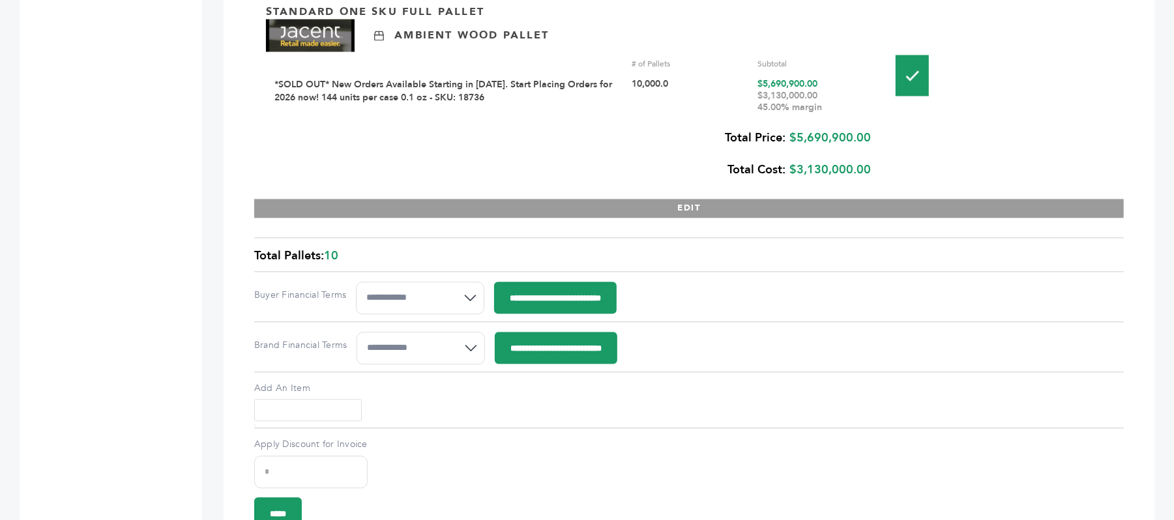
scroll to position [1738, 0]
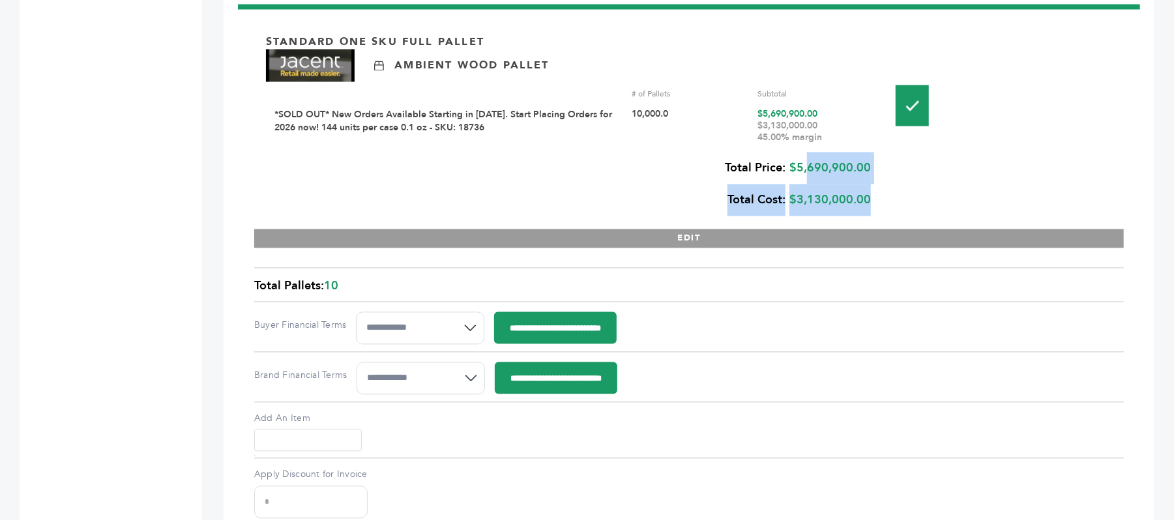
drag, startPoint x: 887, startPoint y: 165, endPoint x: 803, endPoint y: 163, distance: 83.5
click at [803, 163] on div "Standard One Sku Full Pallet Ambient Wood Pallet # of Pallets Subtotal *SOLD OU…" at bounding box center [689, 135] width 870 height 227
click at [800, 168] on div "Total Price: $5,690,900.00 Total Cost: $3,130,000.00" at bounding box center [568, 185] width 605 height 64
drag, startPoint x: 797, startPoint y: 168, endPoint x: 873, endPoint y: 168, distance: 76.9
click at [873, 168] on div "Standard One Sku Full Pallet Ambient Wood Pallet # of Pallets Subtotal *SOLD OU…" at bounding box center [689, 135] width 870 height 227
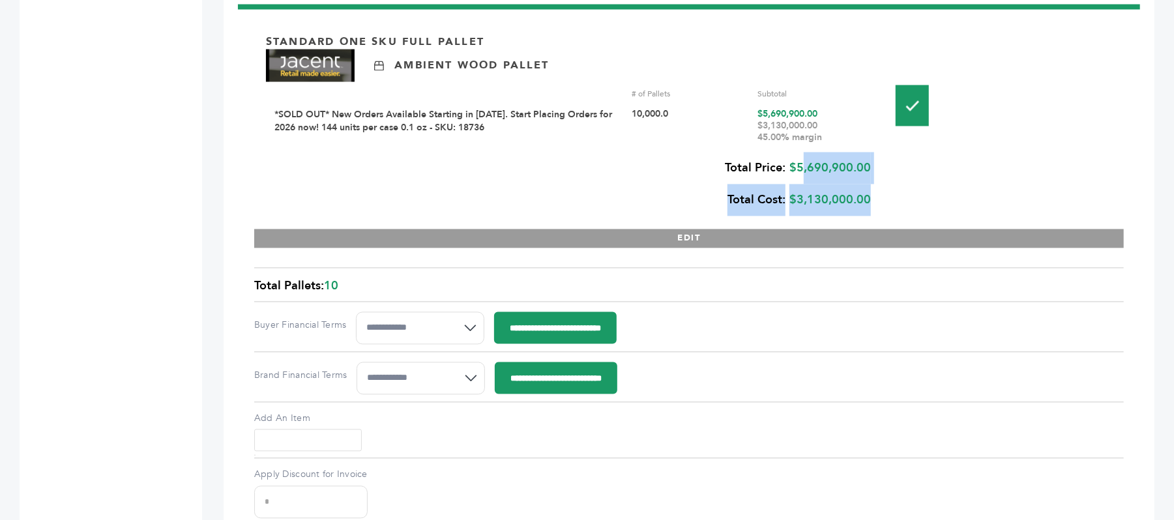
click at [856, 171] on div "Total Price: $5,690,900.00 Total Cost: $3,130,000.00" at bounding box center [568, 185] width 605 height 64
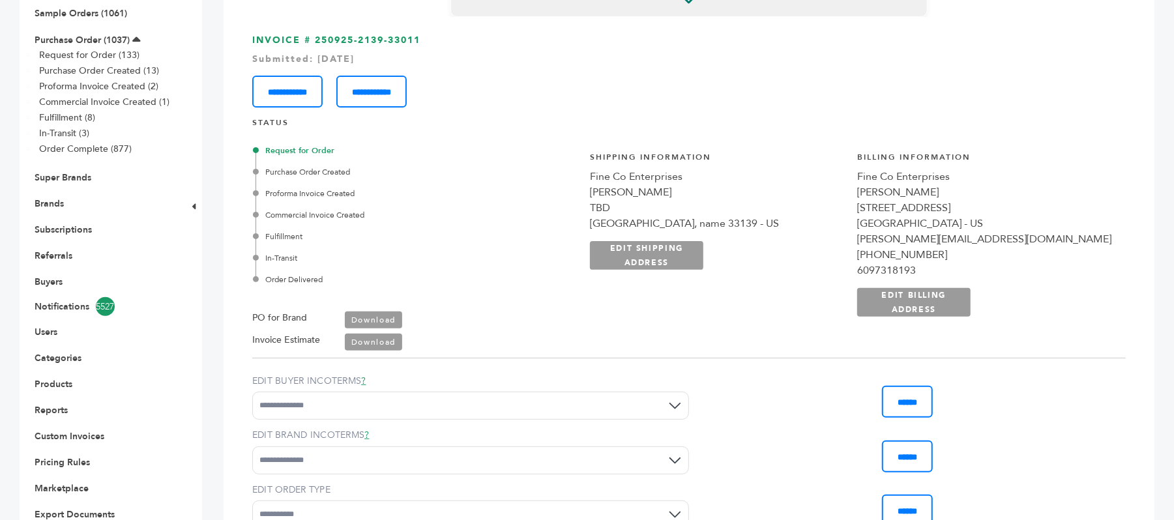
scroll to position [87, 0]
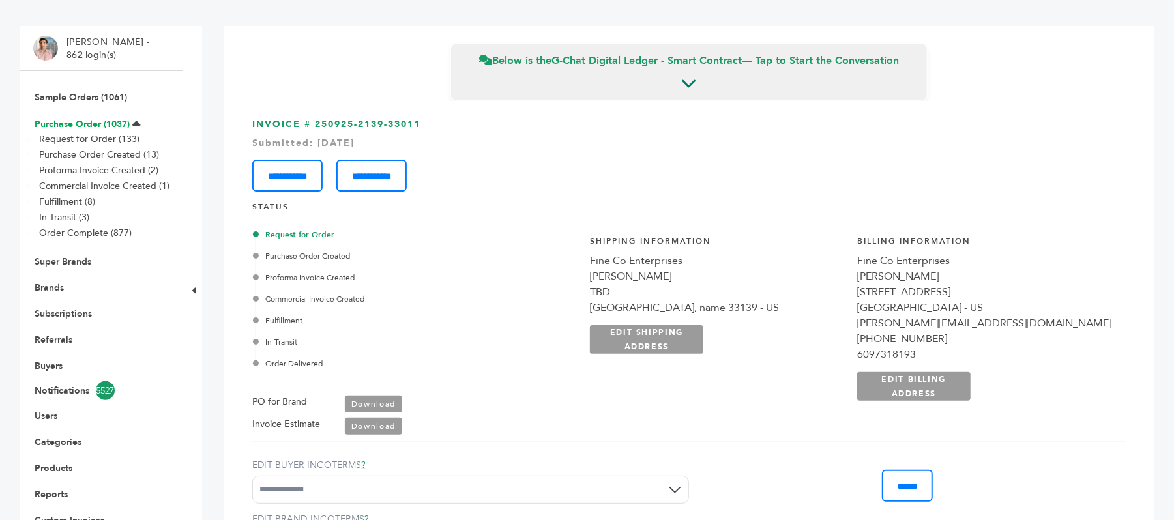
click at [89, 128] on link "Purchase Order (1037)" at bounding box center [82, 124] width 95 height 12
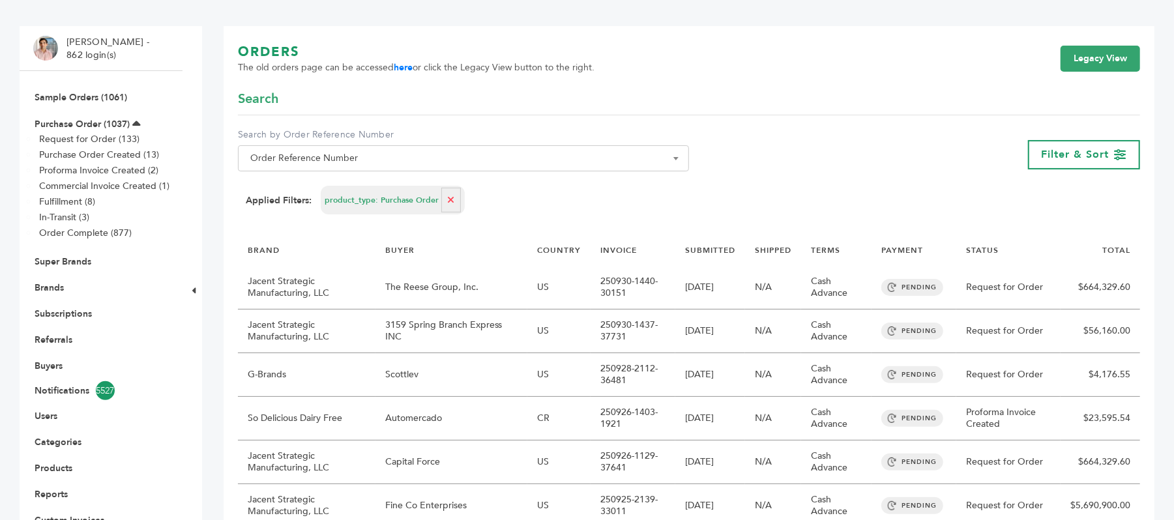
scroll to position [173, 0]
